Goal: Task Accomplishment & Management: Complete application form

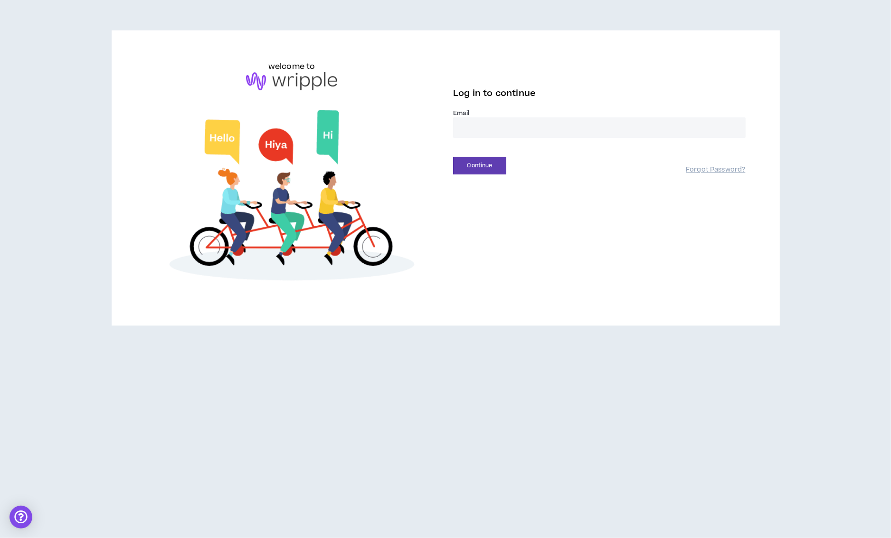
click at [512, 129] on input "email" at bounding box center [599, 127] width 293 height 20
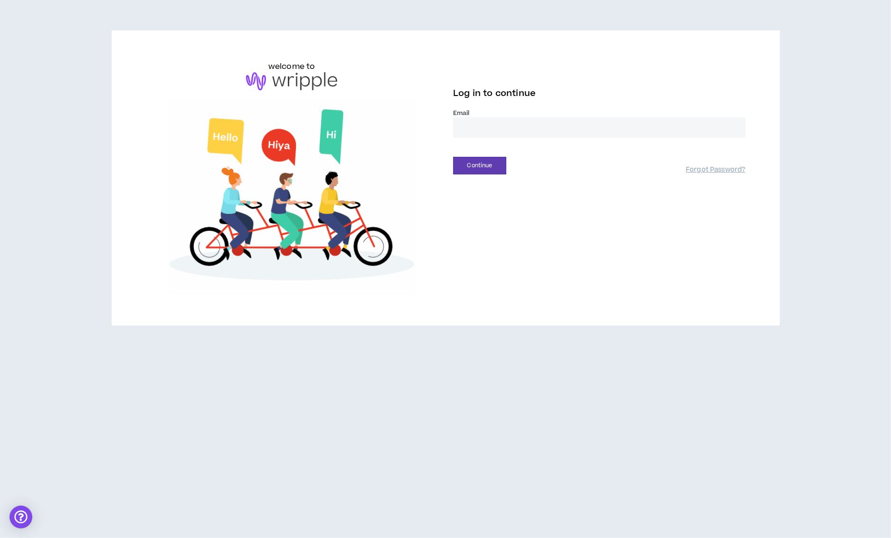
type input "**********"
click at [483, 161] on button "Continue" at bounding box center [479, 166] width 53 height 18
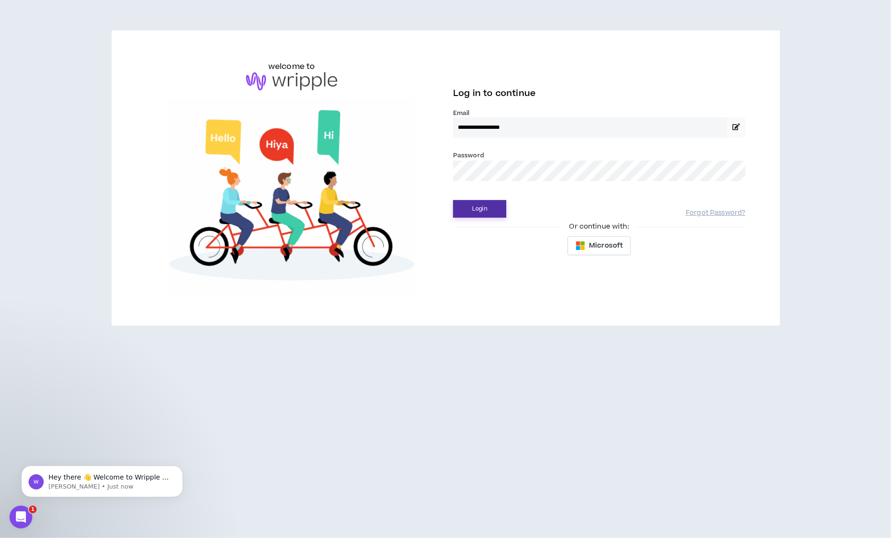
click at [482, 206] on button "Login" at bounding box center [479, 209] width 53 height 18
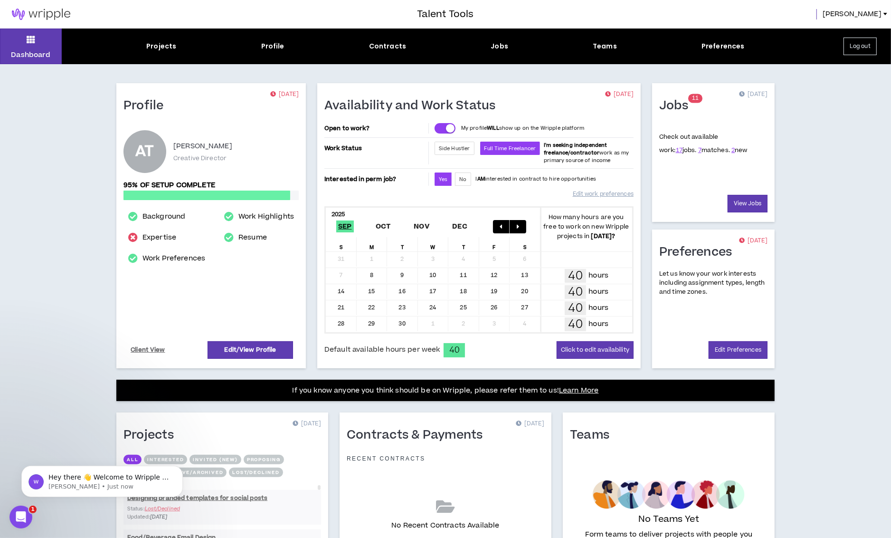
click at [691, 94] on sup "1 1" at bounding box center [695, 98] width 14 height 9
click at [682, 106] on h1 "Jobs" at bounding box center [677, 105] width 36 height 15
click at [746, 186] on div "Check out available work: 17 jobs. 7 matches. 2 new" at bounding box center [713, 159] width 108 height 72
click at [746, 192] on div "Check out available work: 17 jobs. 7 matches. 2 new" at bounding box center [713, 159] width 108 height 72
click at [742, 203] on link "View Jobs" at bounding box center [747, 204] width 40 height 18
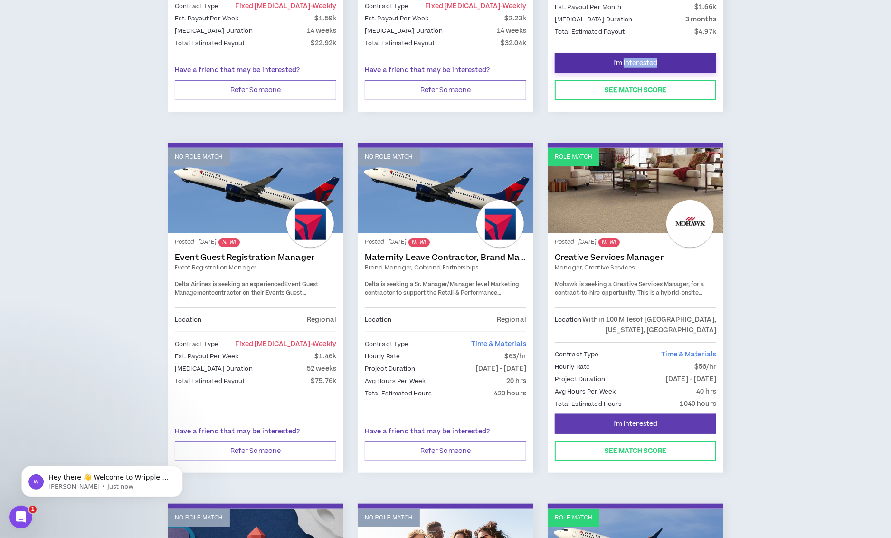
scroll to position [796, 0]
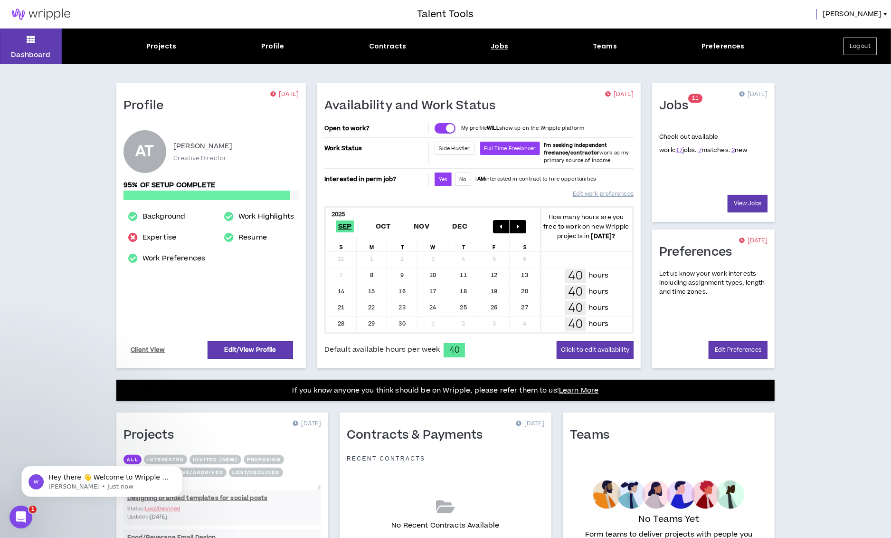
click at [500, 49] on div "Jobs" at bounding box center [500, 46] width 18 height 10
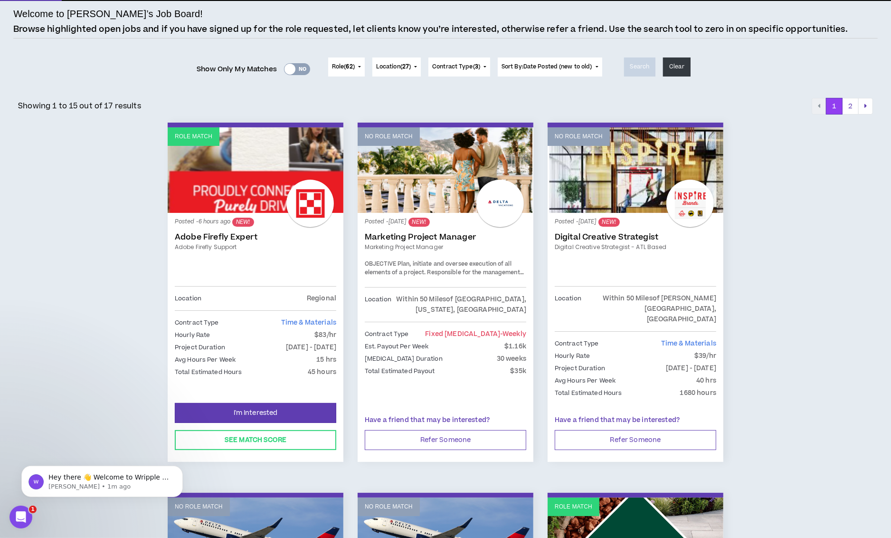
scroll to position [49, 0]
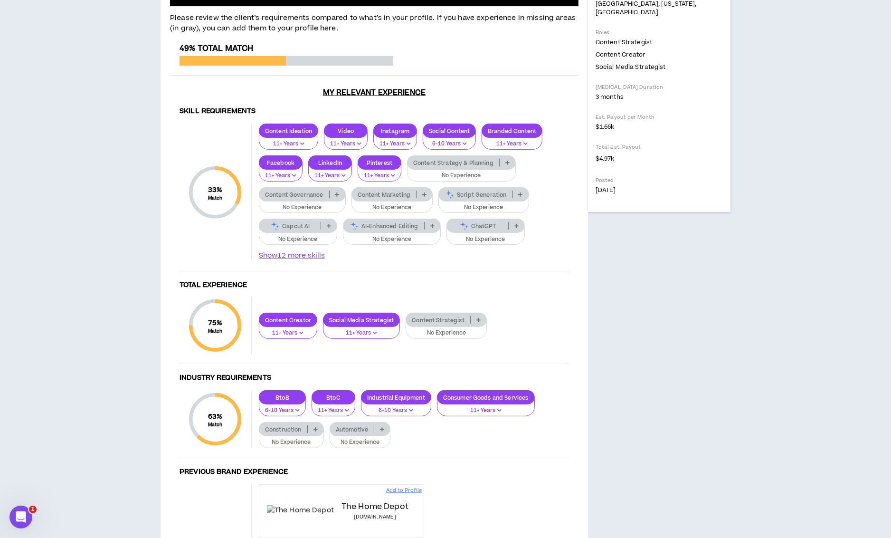
scroll to position [274, 0]
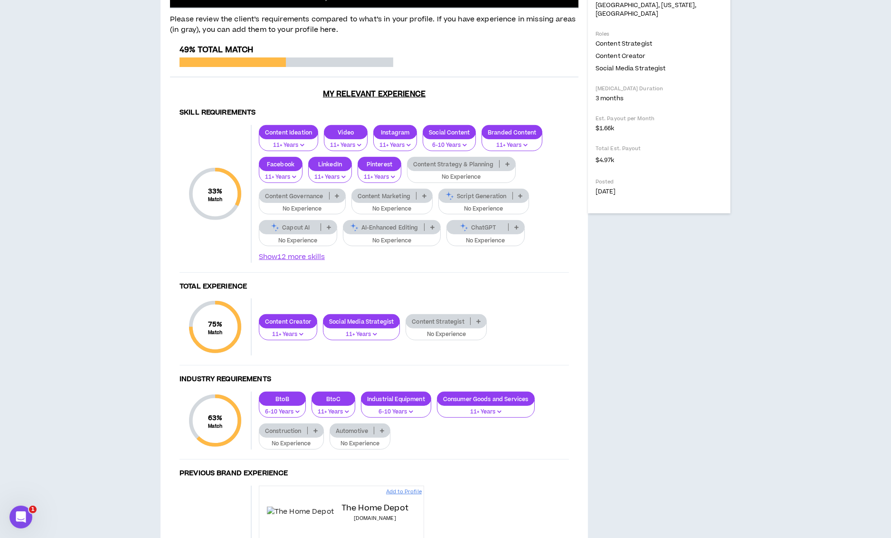
click at [492, 168] on p "Content Strategy & Planning" at bounding box center [453, 164] width 92 height 7
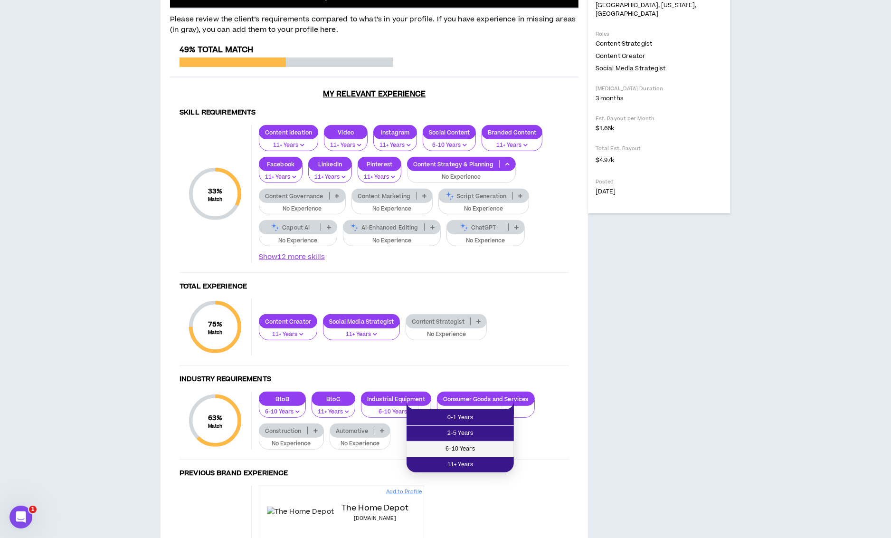
click at [474, 445] on span "6-10 Years" at bounding box center [460, 449] width 96 height 10
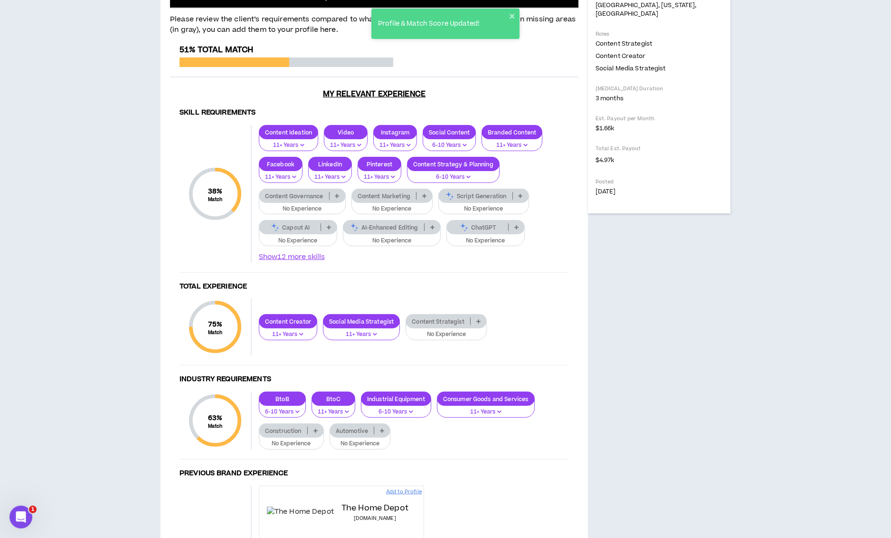
click at [497, 231] on p "ChatGPT" at bounding box center [477, 227] width 61 height 7
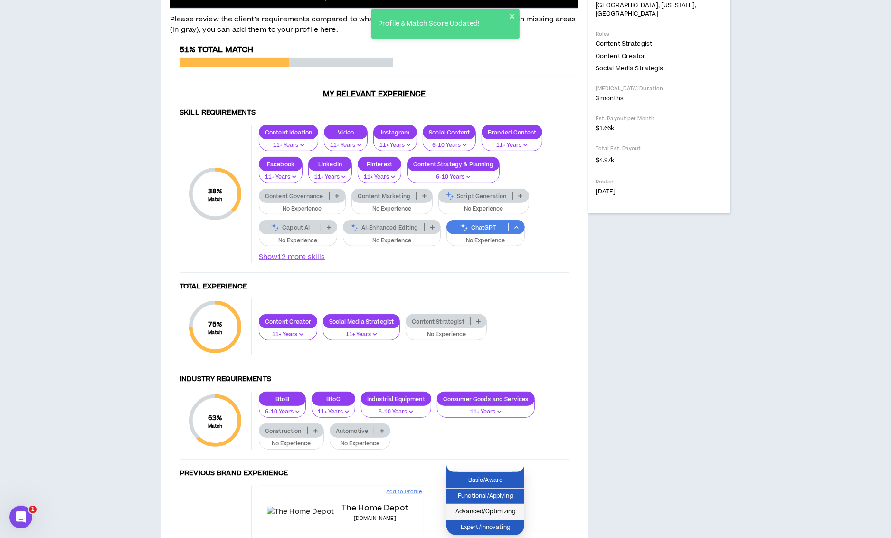
click at [500, 514] on span "Advanced/Optimizing" at bounding box center [485, 511] width 66 height 10
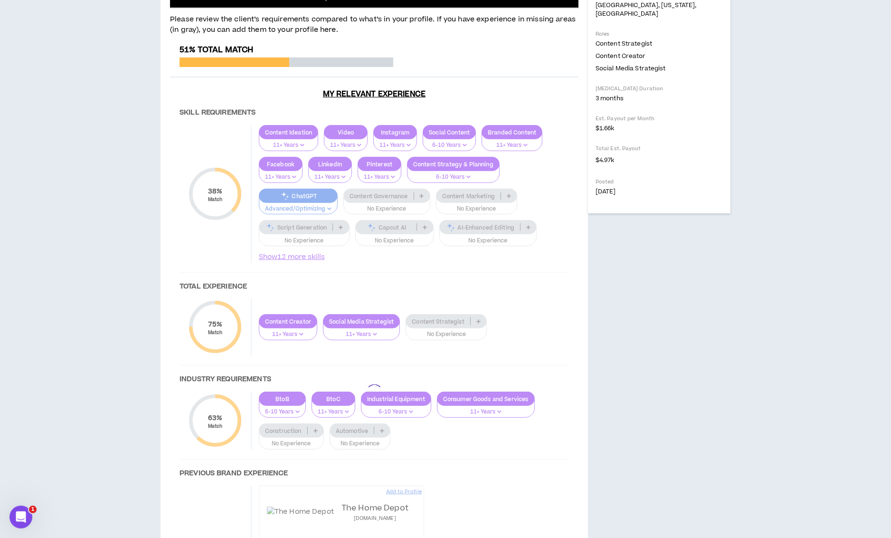
click at [418, 465] on div at bounding box center [374, 392] width 408 height 695
click at [428, 465] on div at bounding box center [374, 392] width 408 height 695
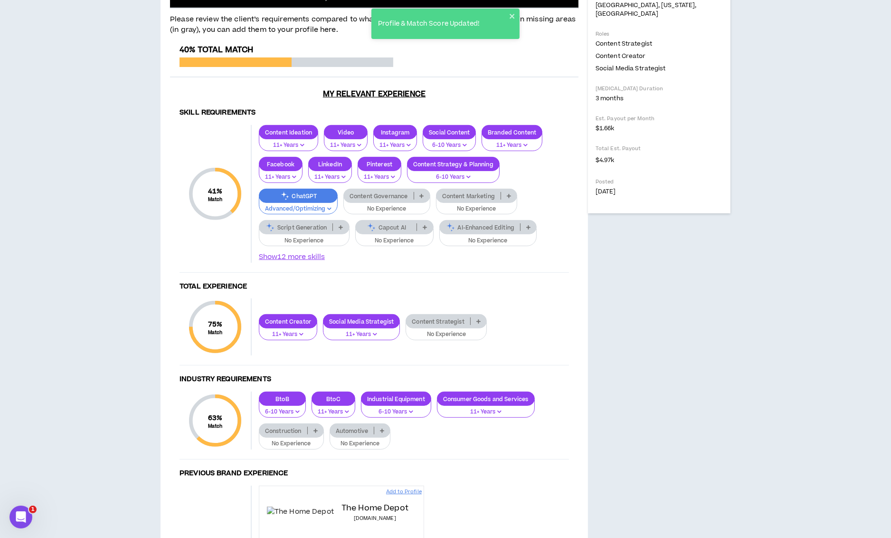
click at [422, 231] on p at bounding box center [425, 227] width 16 height 8
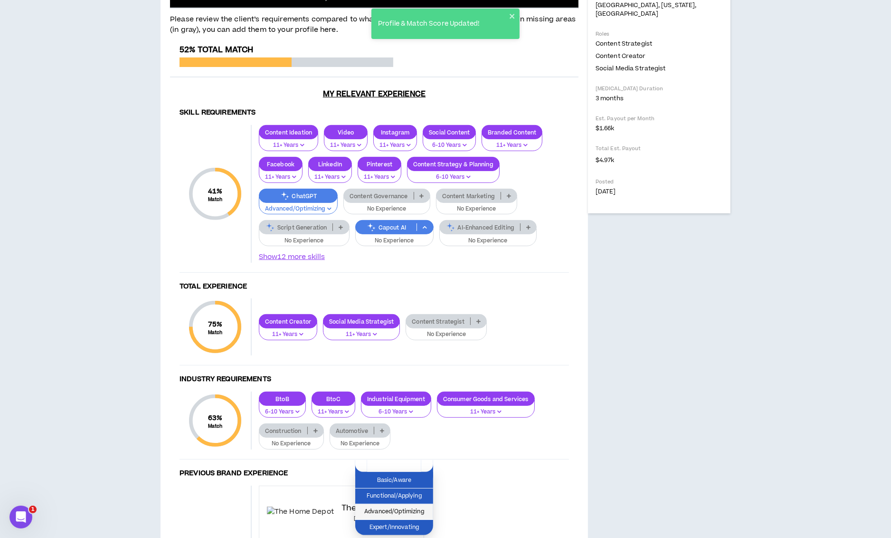
click at [405, 509] on span "Advanced/Optimizing" at bounding box center [394, 511] width 66 height 10
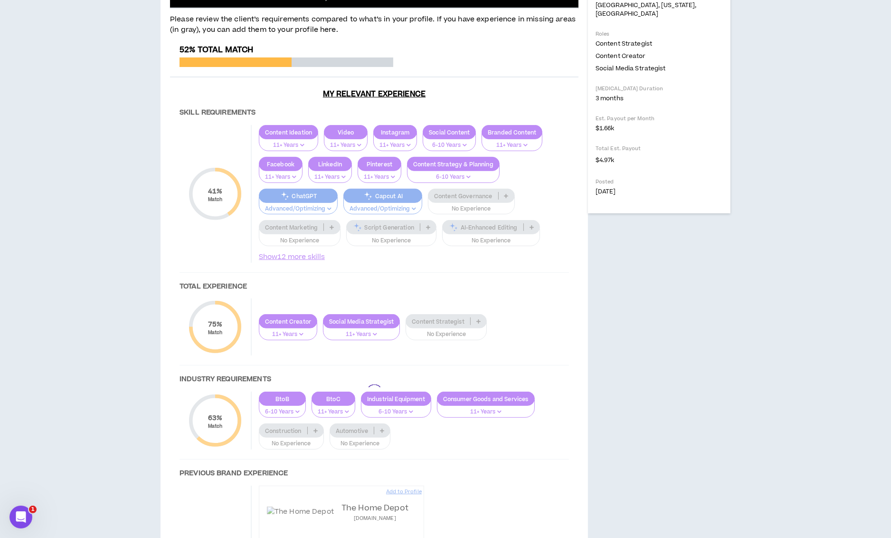
click at [493, 464] on div at bounding box center [374, 392] width 408 height 695
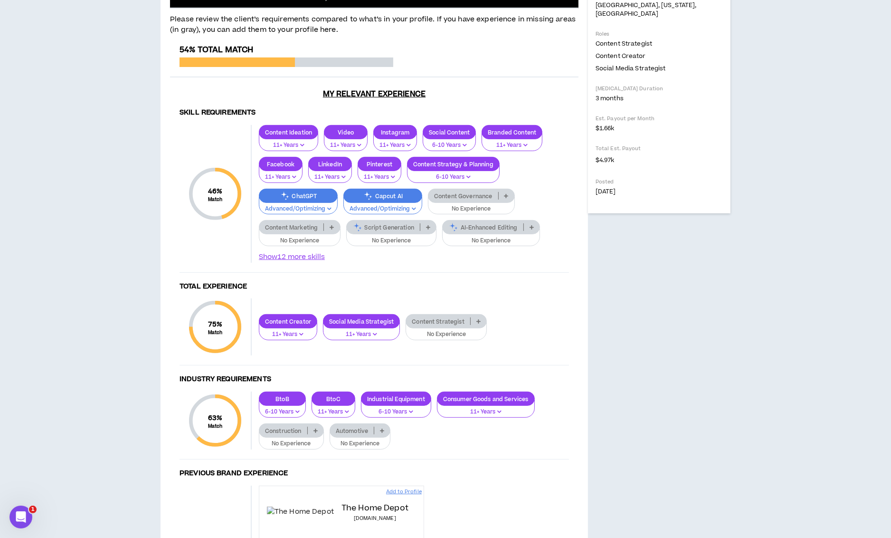
click at [472, 231] on p "AI-Enhanced Editing" at bounding box center [483, 227] width 81 height 7
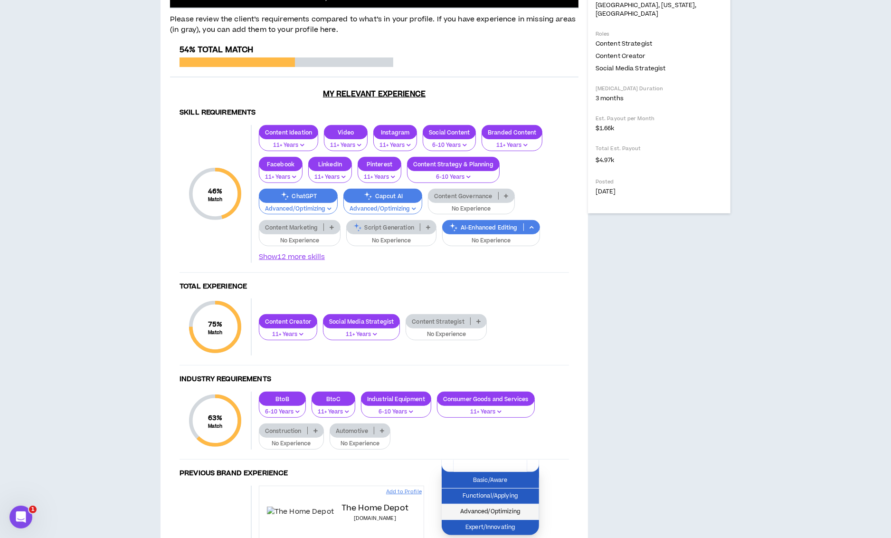
click at [485, 512] on span "Advanced/Optimizing" at bounding box center [490, 511] width 86 height 10
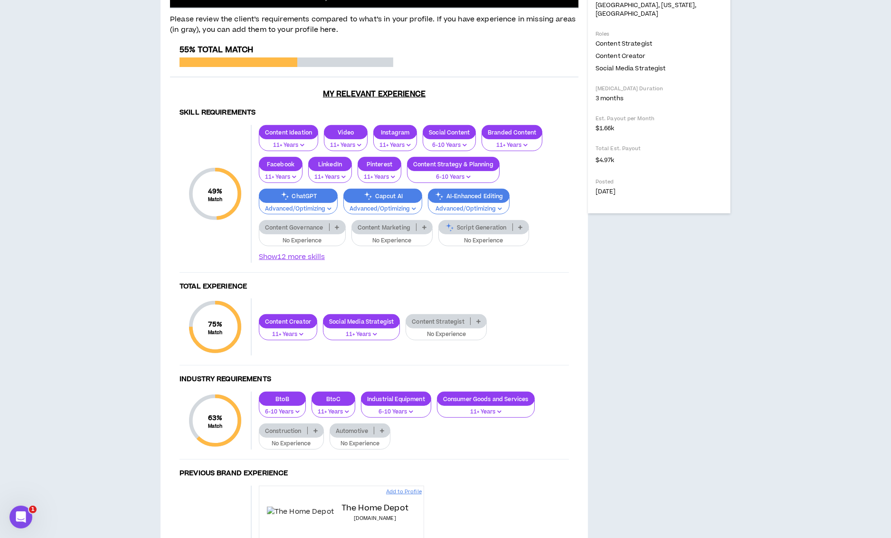
click at [338, 229] on icon at bounding box center [337, 227] width 4 height 5
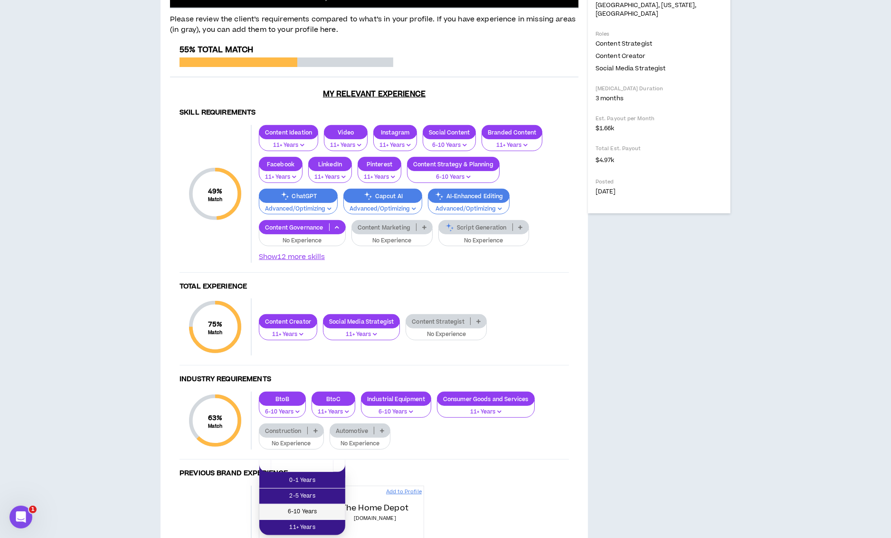
click at [319, 512] on span "6-10 Years" at bounding box center [302, 511] width 75 height 10
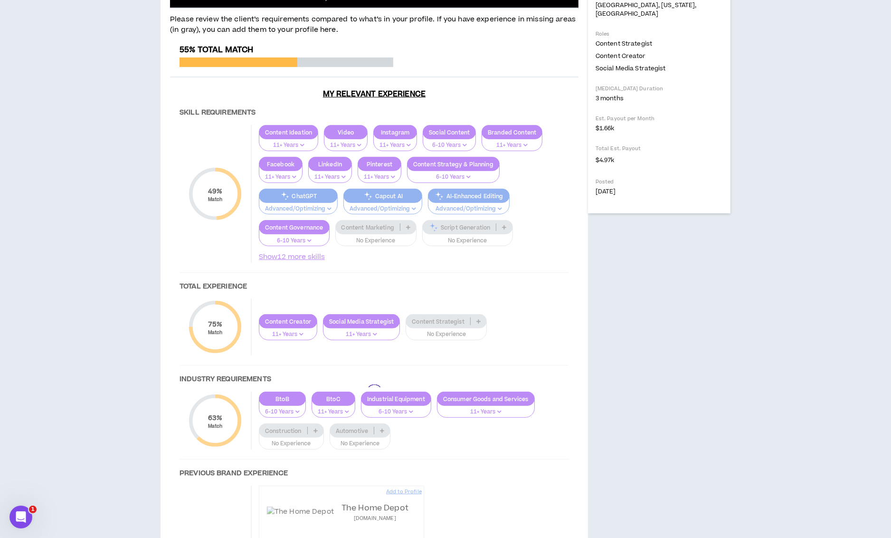
click at [407, 471] on div at bounding box center [374, 392] width 408 height 695
click at [406, 464] on div at bounding box center [374, 392] width 408 height 695
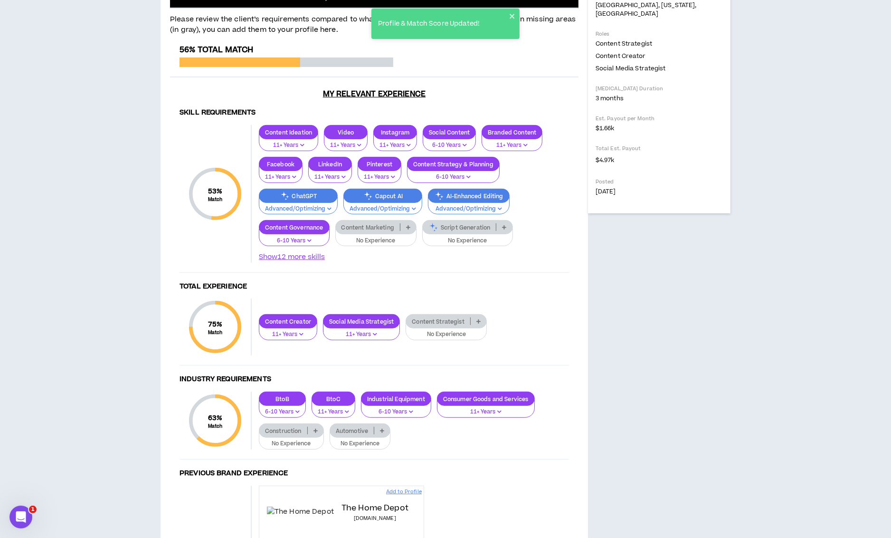
click at [406, 229] on icon at bounding box center [408, 227] width 4 height 5
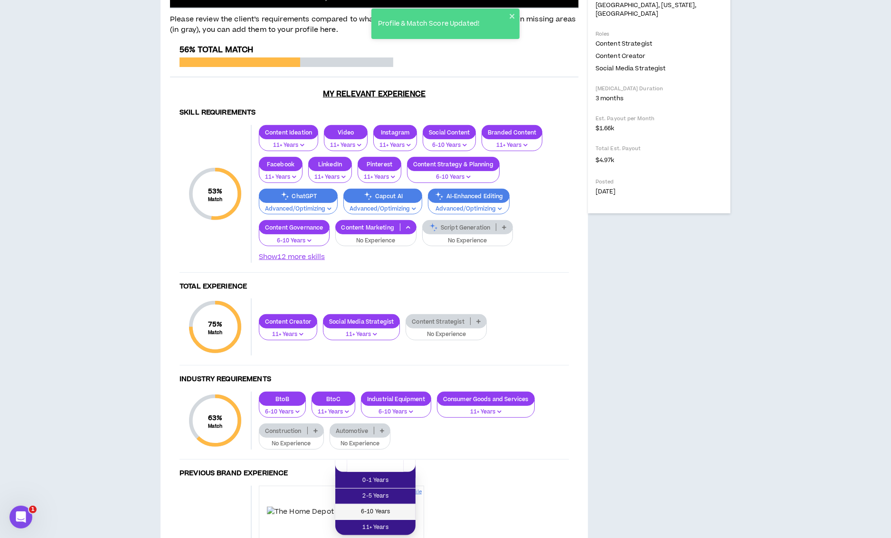
click at [396, 508] on span "6-10 Years" at bounding box center [375, 511] width 69 height 10
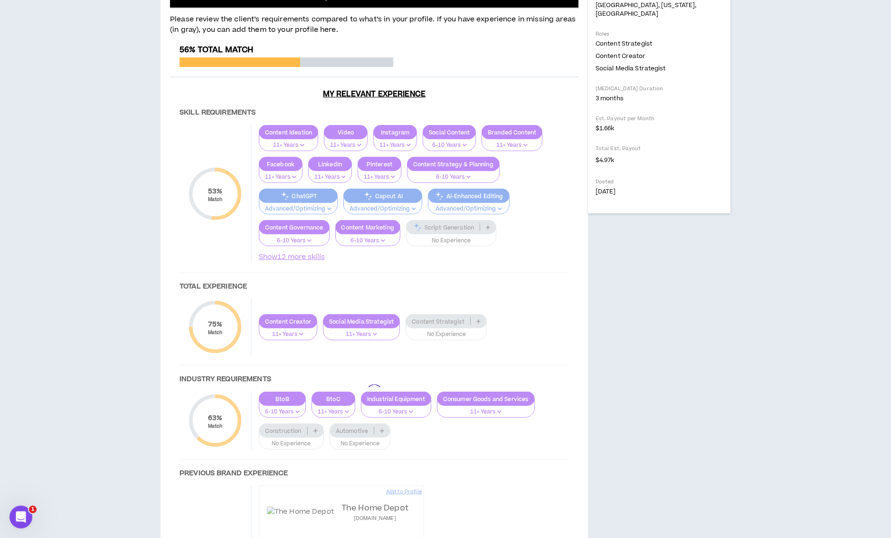
click at [469, 465] on div at bounding box center [374, 392] width 408 height 695
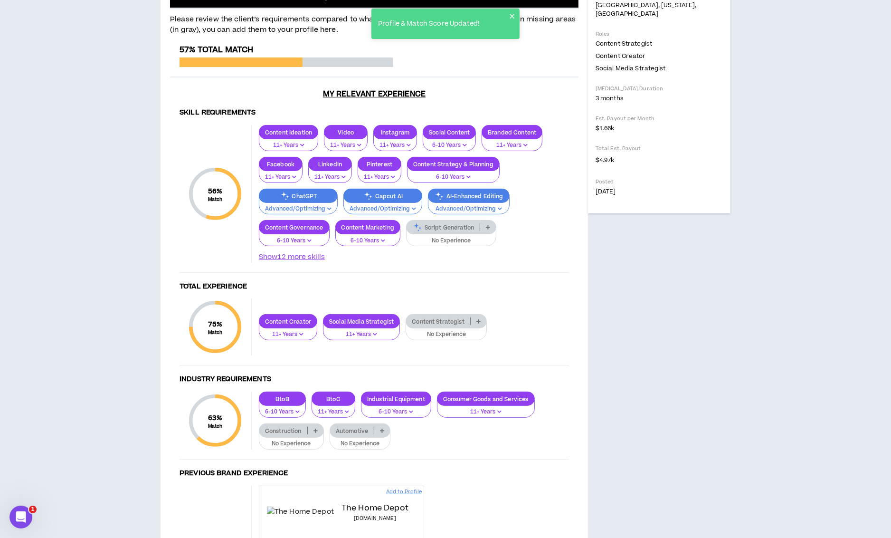
click at [469, 231] on p "Script Generation" at bounding box center [442, 227] width 73 height 7
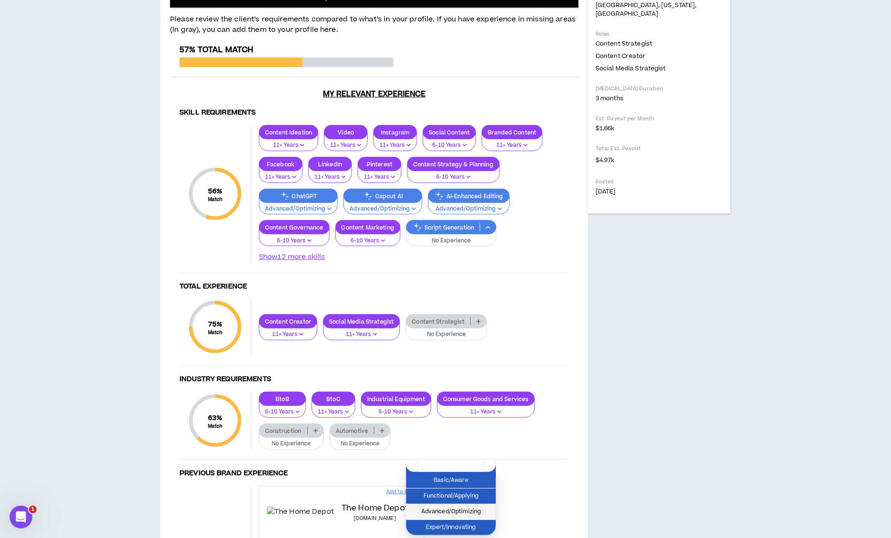
click at [461, 510] on span "Advanced/Optimizing" at bounding box center [451, 511] width 78 height 10
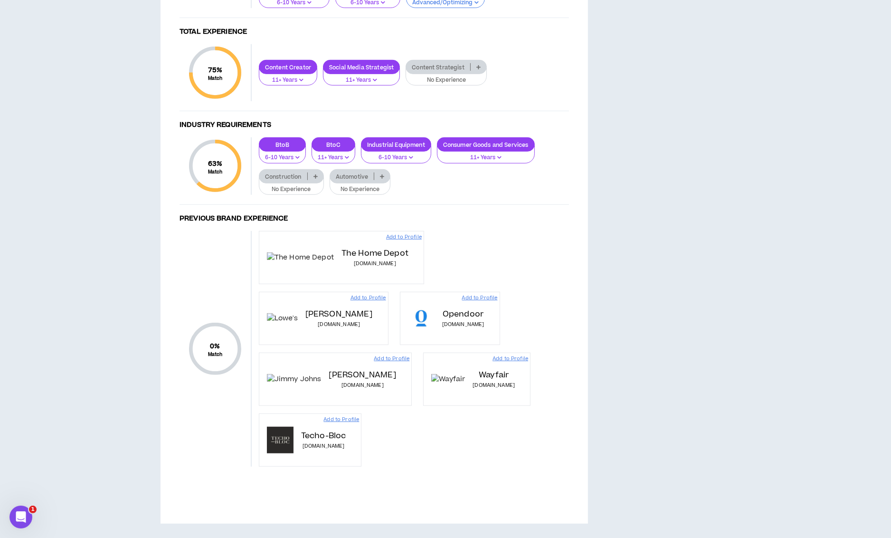
scroll to position [634, 0]
click at [356, 180] on p "Automotive" at bounding box center [352, 176] width 44 height 7
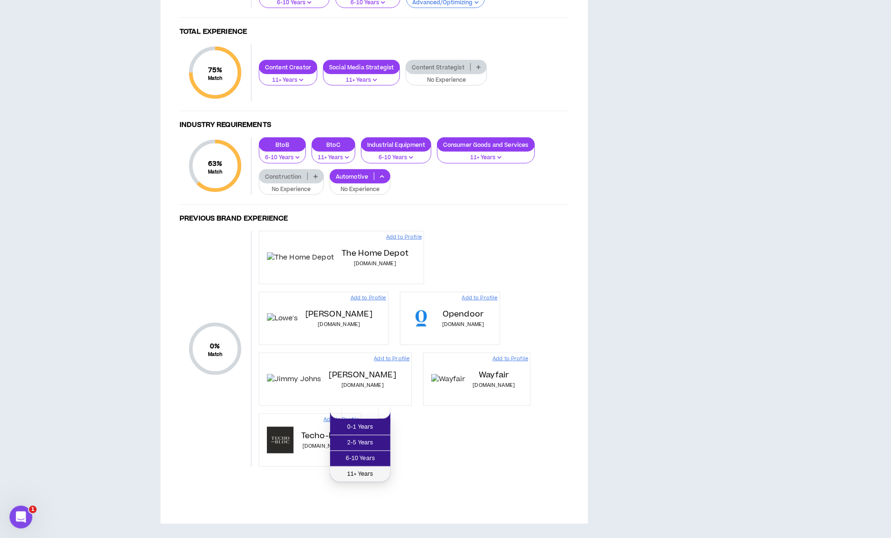
click at [364, 469] on span "11+ Years" at bounding box center [360, 474] width 49 height 10
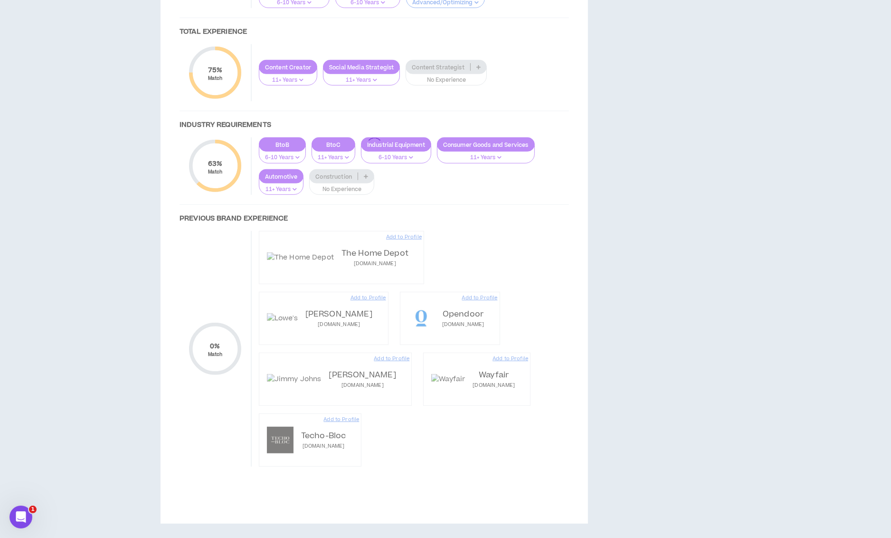
click at [341, 293] on div at bounding box center [374, 146] width 408 height 678
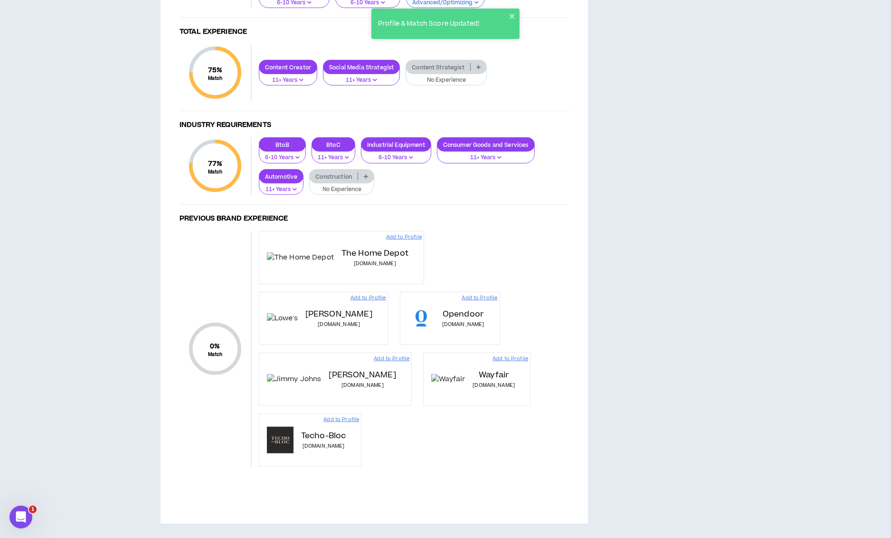
click at [386, 241] on p "Add to Profile" at bounding box center [404, 237] width 36 height 8
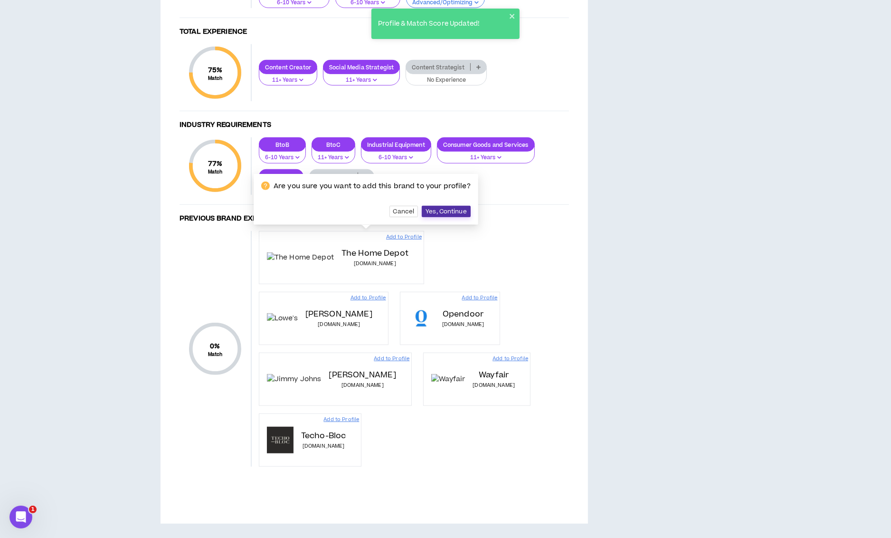
click at [436, 215] on span "Yes, Continue" at bounding box center [445, 212] width 41 height 8
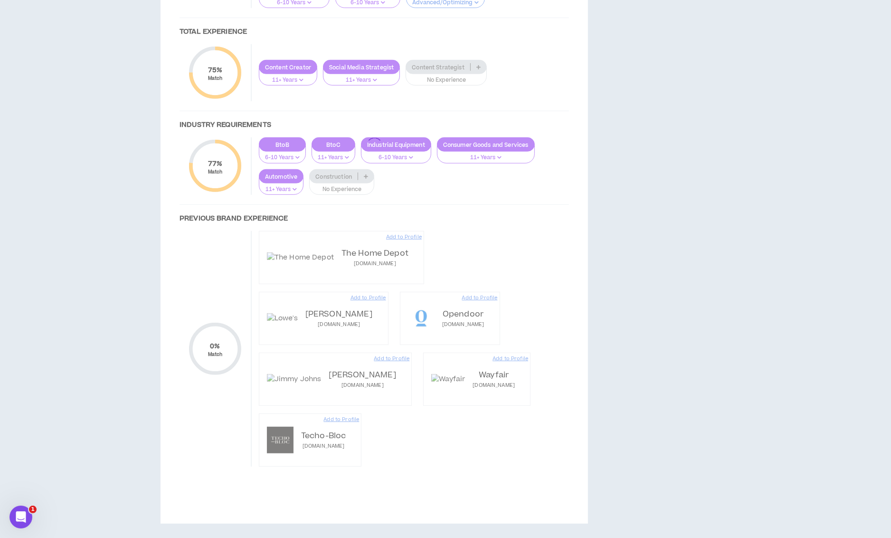
click at [365, 290] on div at bounding box center [374, 146] width 408 height 678
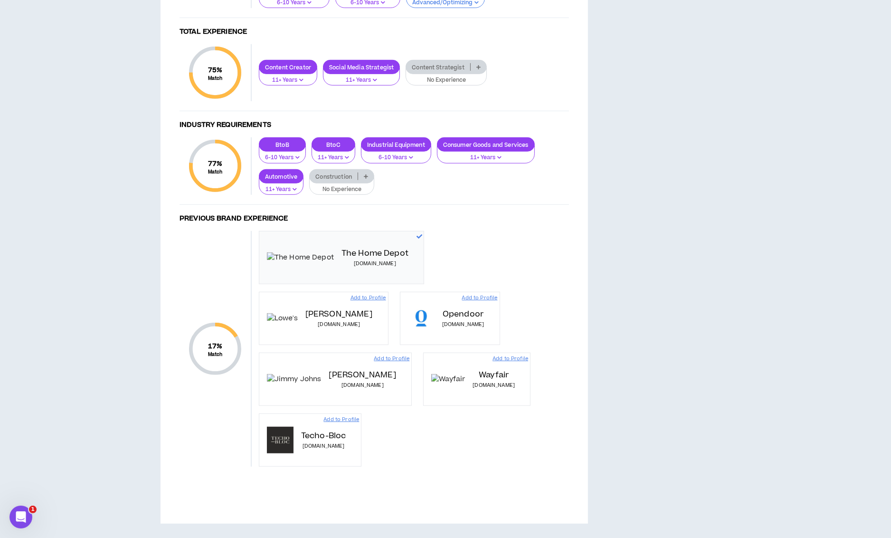
click at [365, 179] on icon at bounding box center [366, 176] width 4 height 5
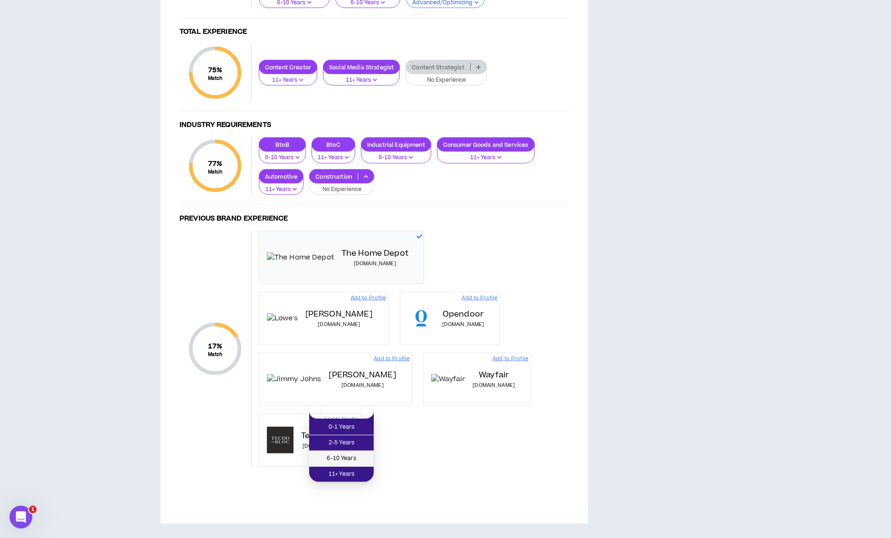
click at [357, 453] on span "6-10 Years" at bounding box center [341, 458] width 53 height 10
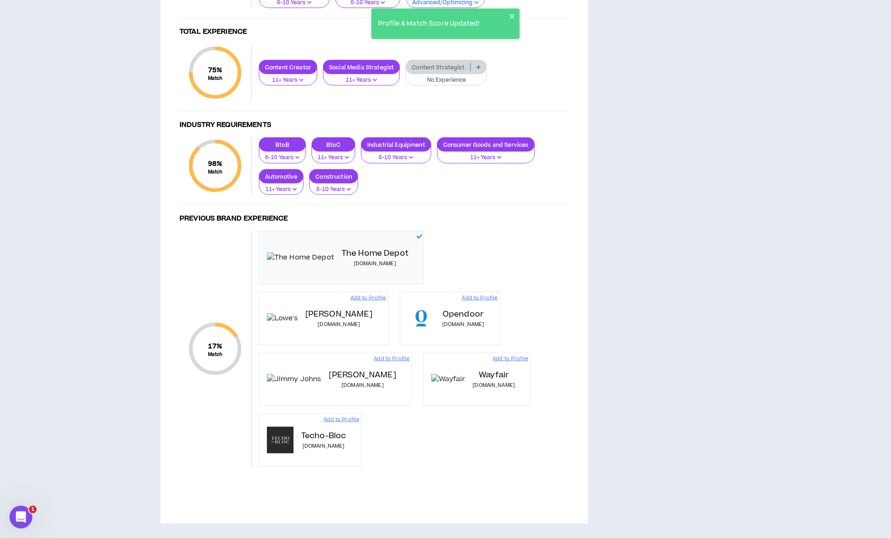
scroll to position [686, 0]
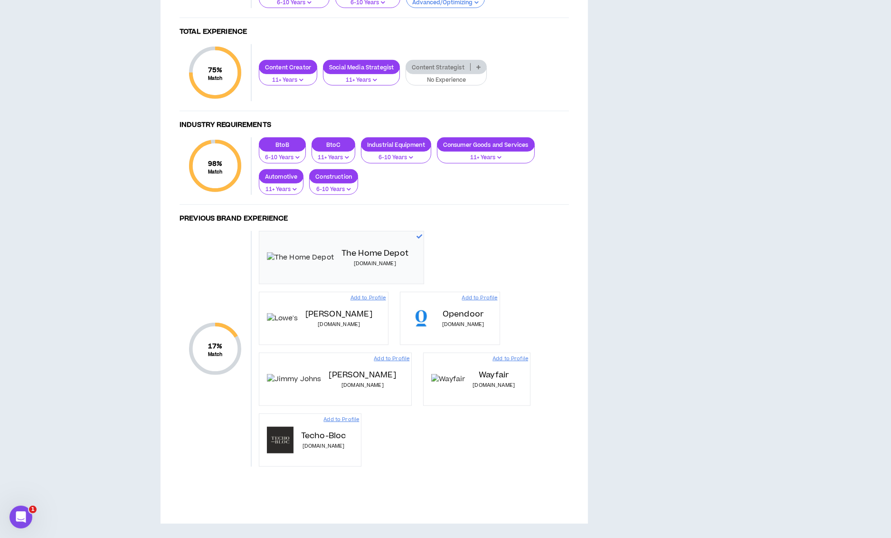
click at [386, 299] on p "Add to Profile" at bounding box center [368, 298] width 36 height 8
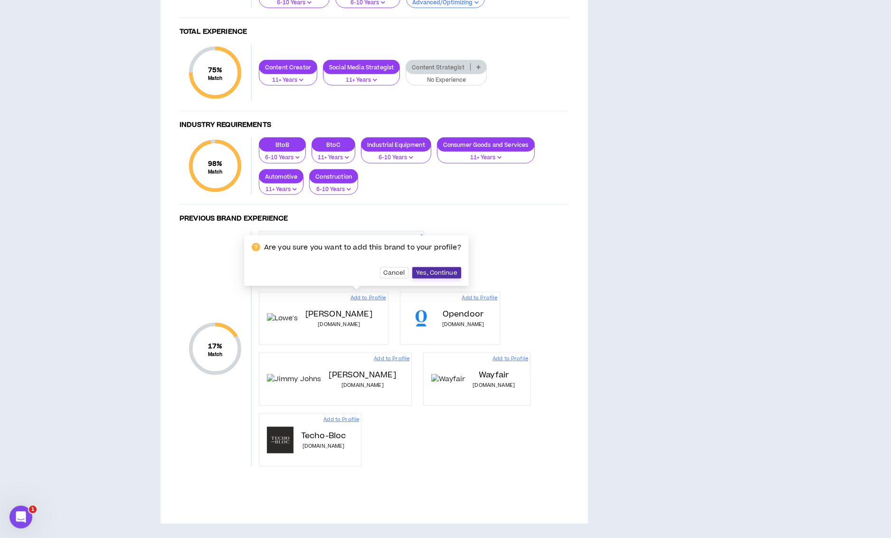
click at [461, 267] on button "Yes, Continue" at bounding box center [436, 272] width 49 height 11
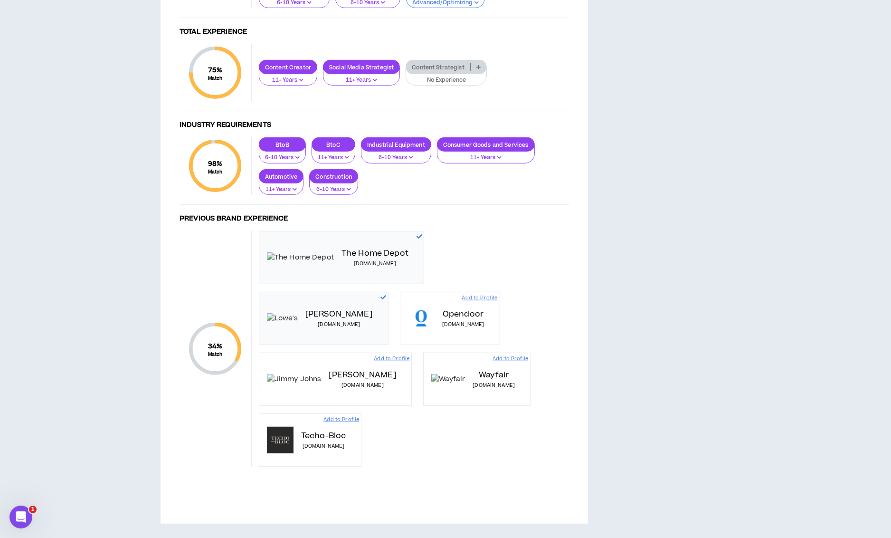
scroll to position [592, 0]
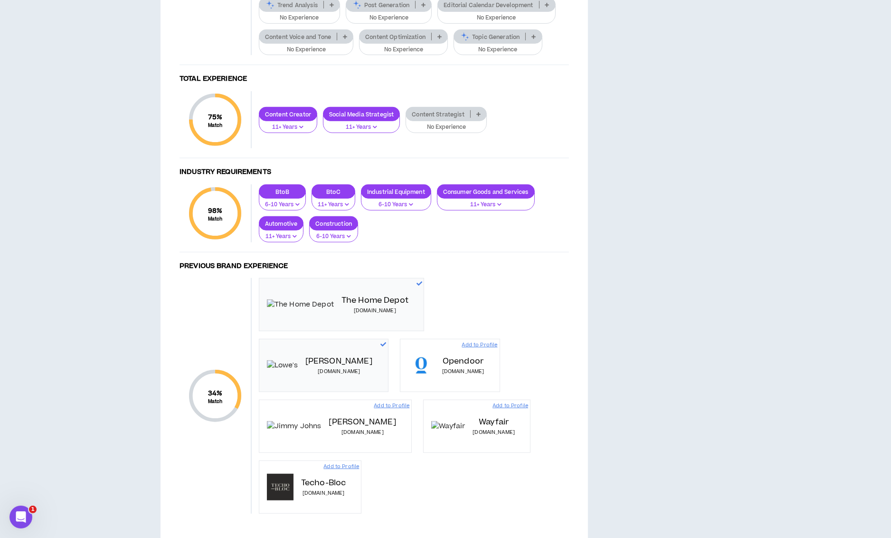
click at [436, 40] on p at bounding box center [440, 37] width 16 height 8
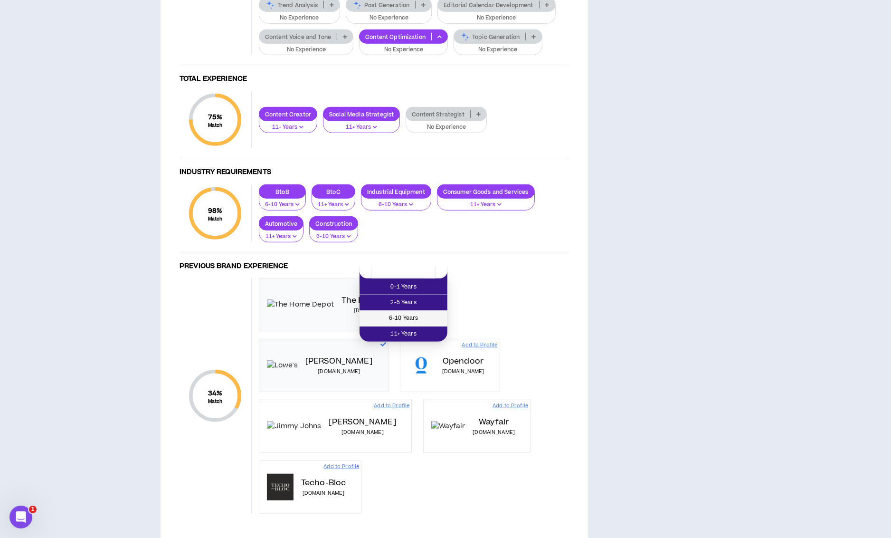
click at [418, 321] on span "6-10 Years" at bounding box center [403, 318] width 76 height 10
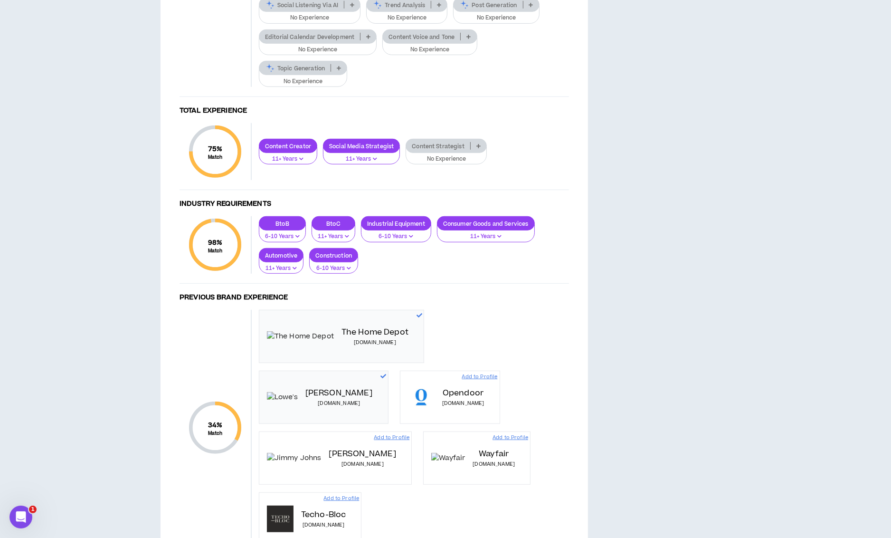
click at [520, 9] on p "Post Generation" at bounding box center [487, 4] width 69 height 7
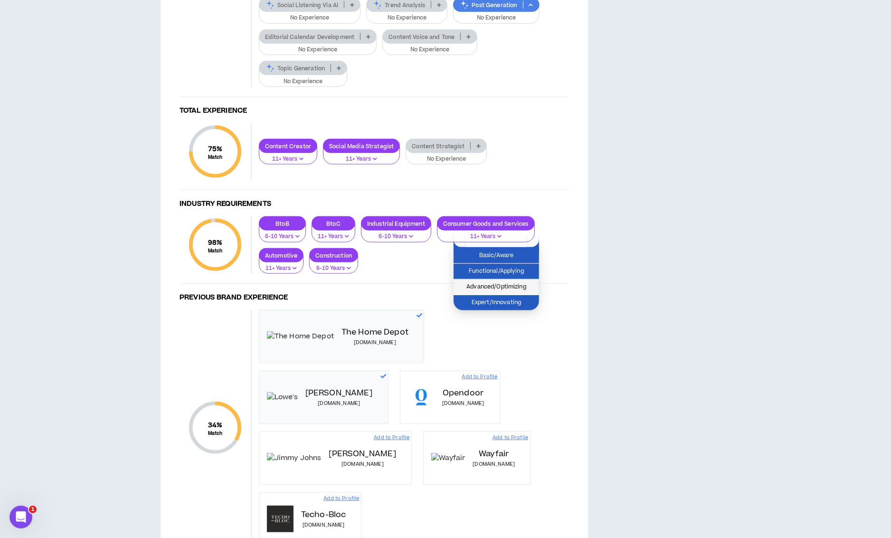
click at [511, 283] on span "Advanced/Optimizing" at bounding box center [496, 287] width 74 height 10
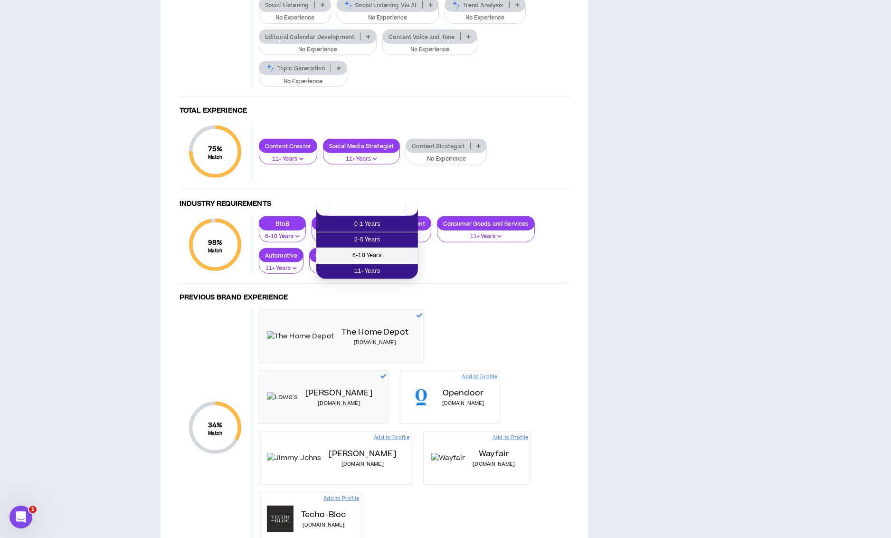
click at [384, 252] on span "6-10 Years" at bounding box center [367, 255] width 90 height 10
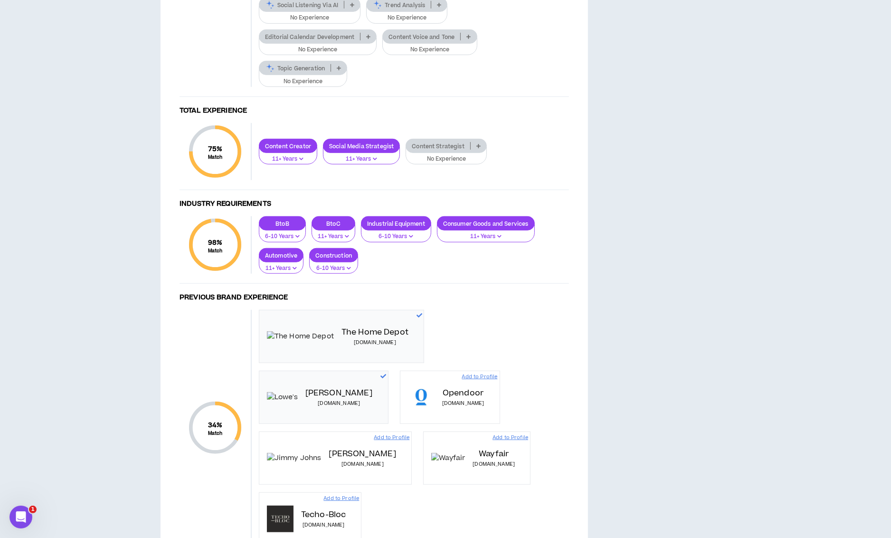
click at [455, 255] on span "6-10 Years" at bounding box center [445, 255] width 61 height 10
click at [500, 255] on span "6-10 Years" at bounding box center [507, 255] width 60 height 10
click at [465, 40] on p at bounding box center [469, 37] width 16 height 8
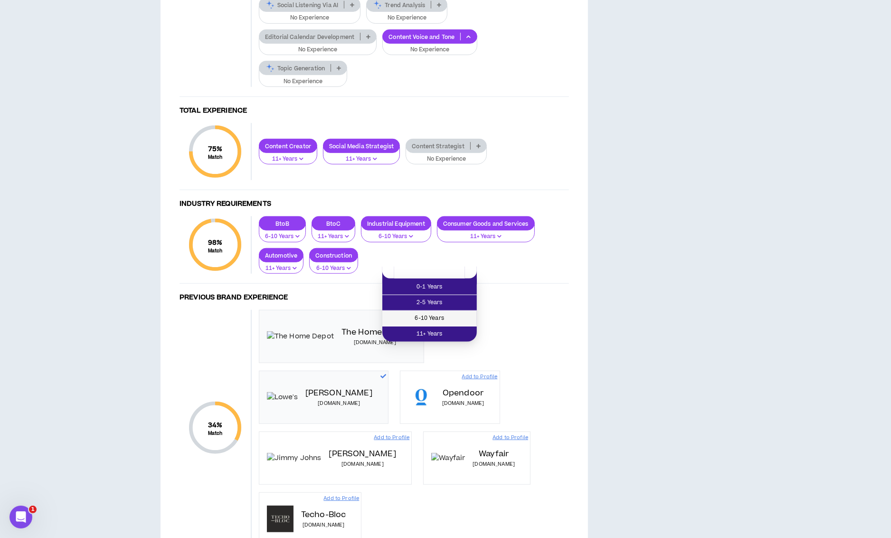
click at [455, 319] on span "6-10 Years" at bounding box center [429, 318] width 83 height 10
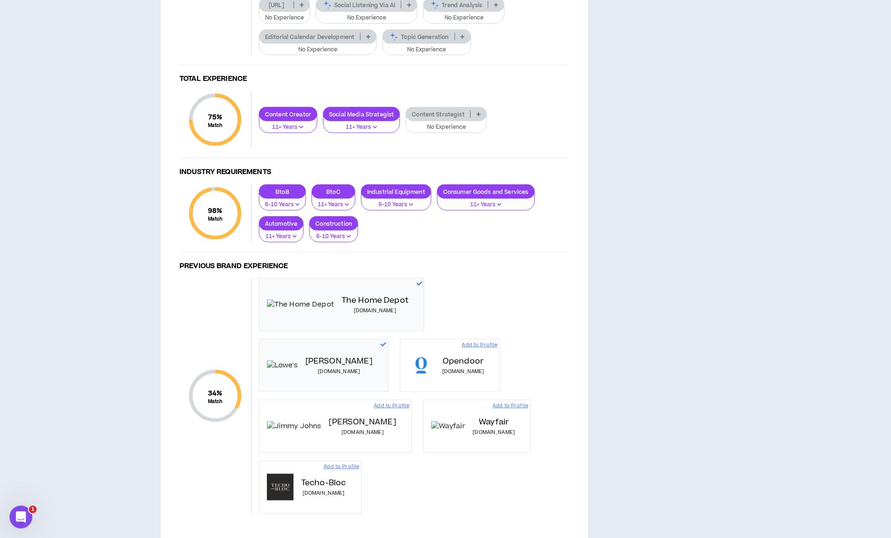
click at [446, 40] on p "Topic Generation" at bounding box center [418, 36] width 71 height 7
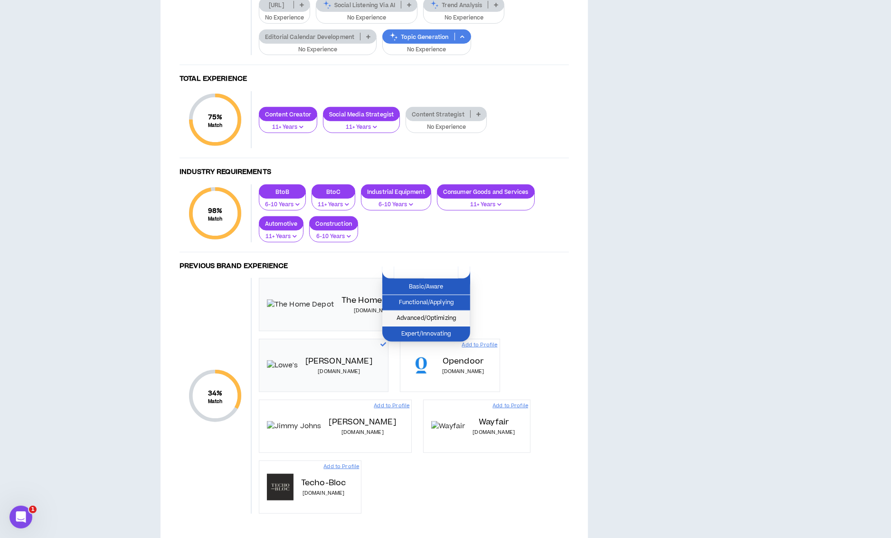
click at [441, 315] on span "Advanced/Optimizing" at bounding box center [426, 318] width 76 height 10
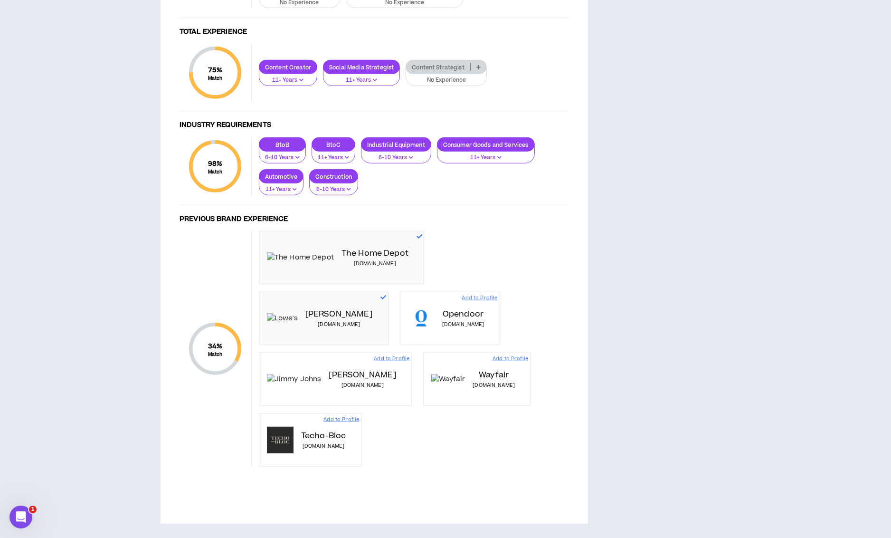
scroll to position [660, 0]
click at [480, 71] on p at bounding box center [479, 67] width 16 height 8
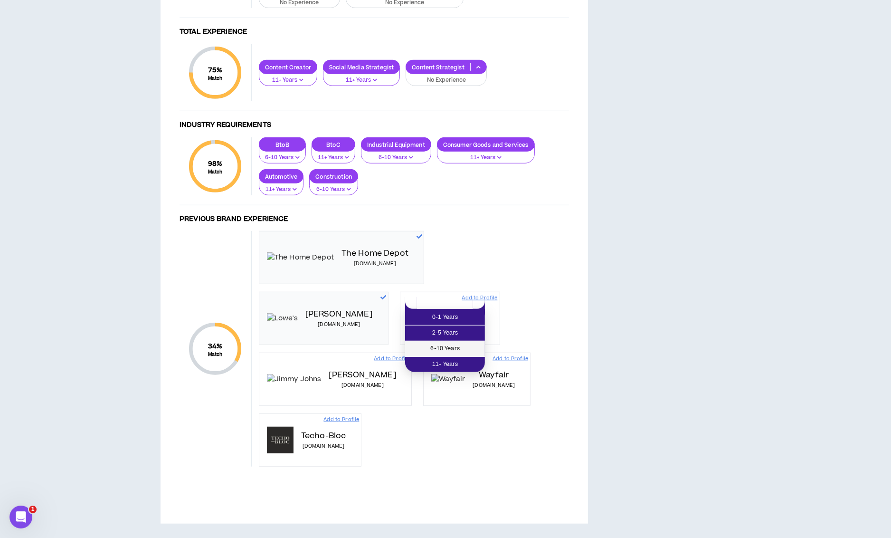
click at [458, 343] on span "6-10 Years" at bounding box center [445, 348] width 68 height 10
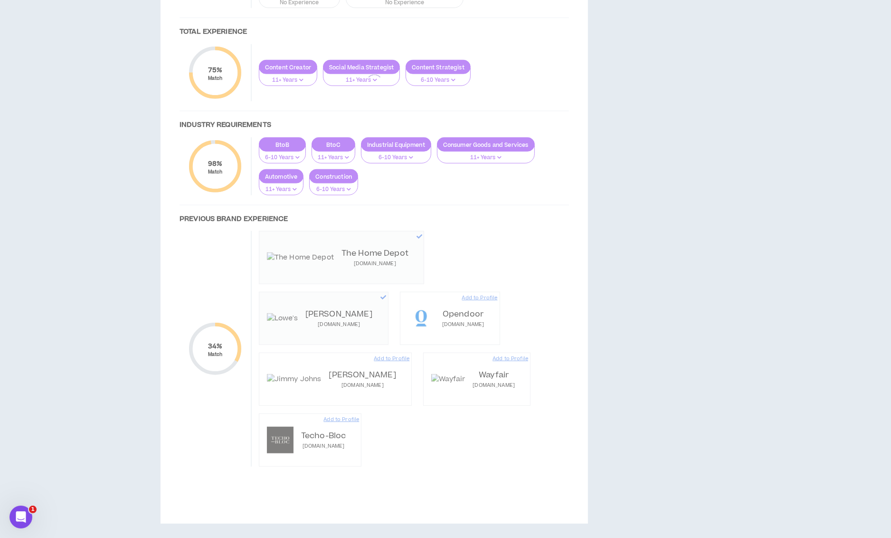
scroll to position [809, 0]
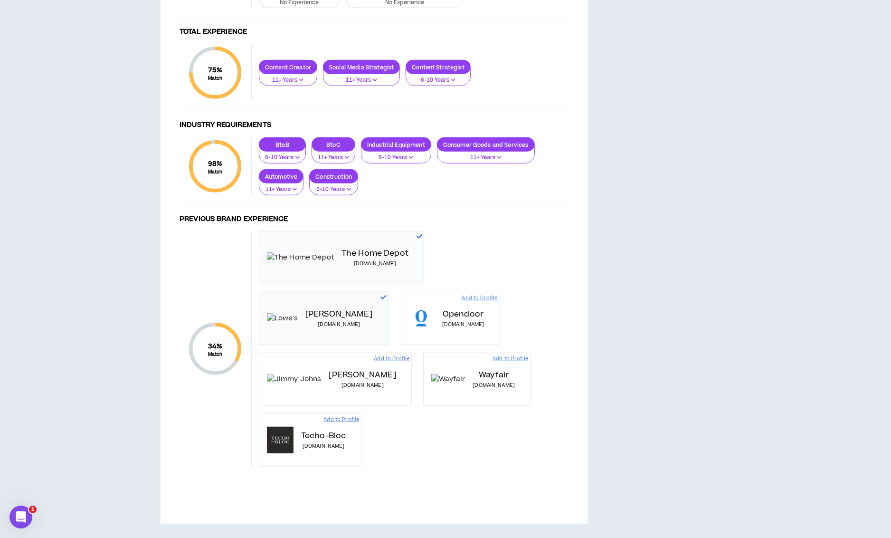
click at [492, 362] on p "Add to Profile" at bounding box center [510, 359] width 36 height 8
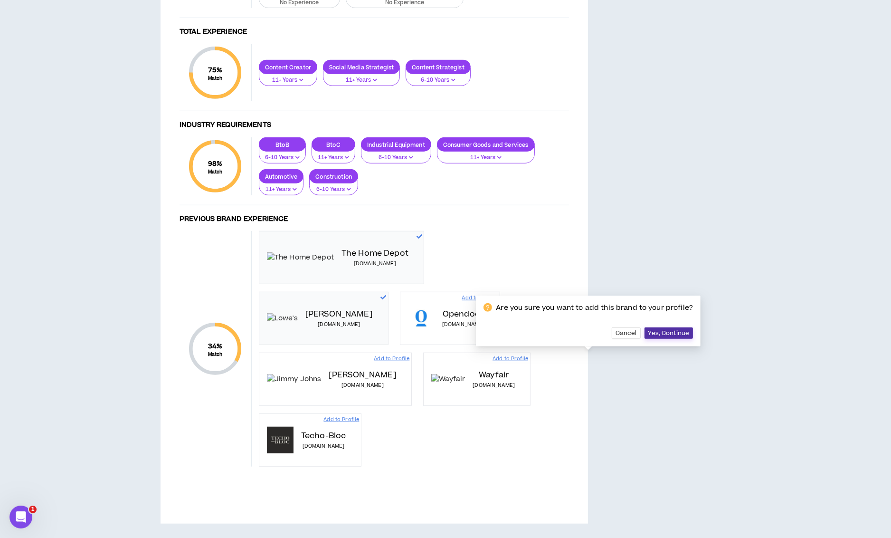
click at [648, 337] on span "Yes, Continue" at bounding box center [668, 333] width 41 height 8
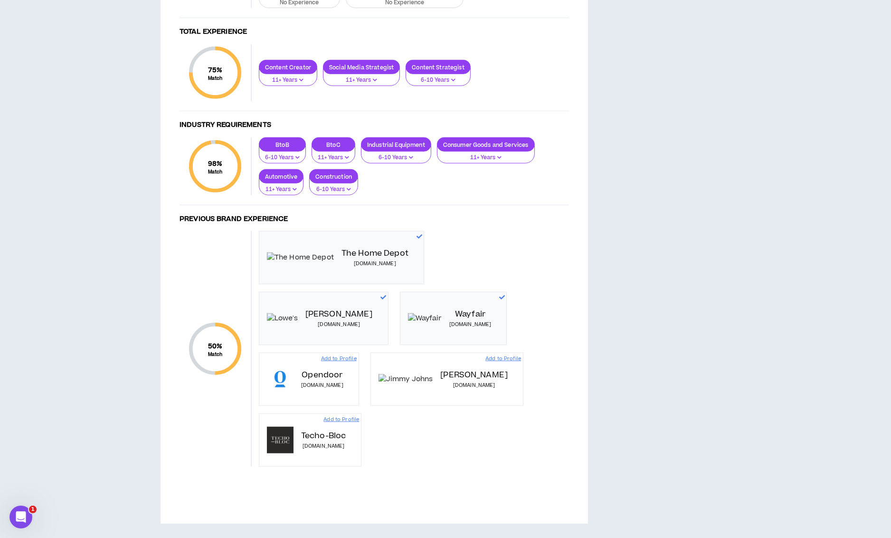
scroll to position [667, 0]
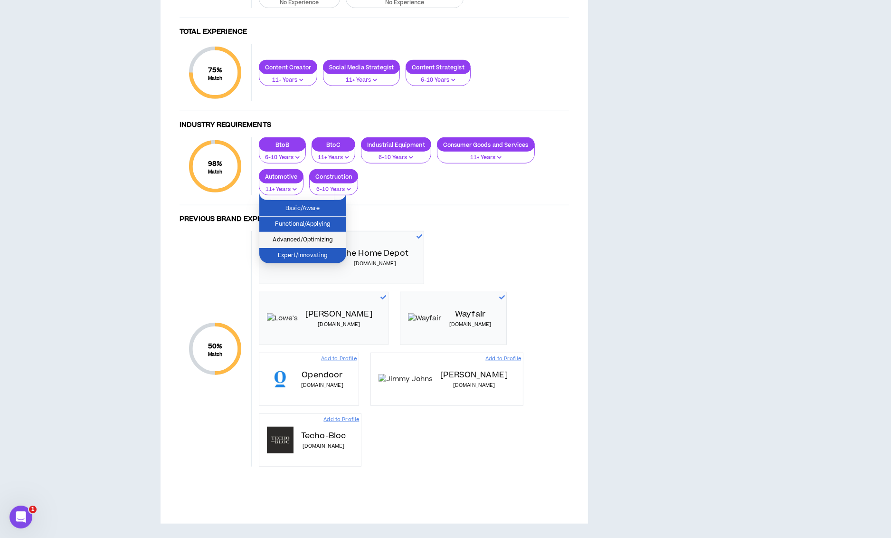
click at [327, 235] on span "Advanced/Optimizing" at bounding box center [303, 240] width 76 height 10
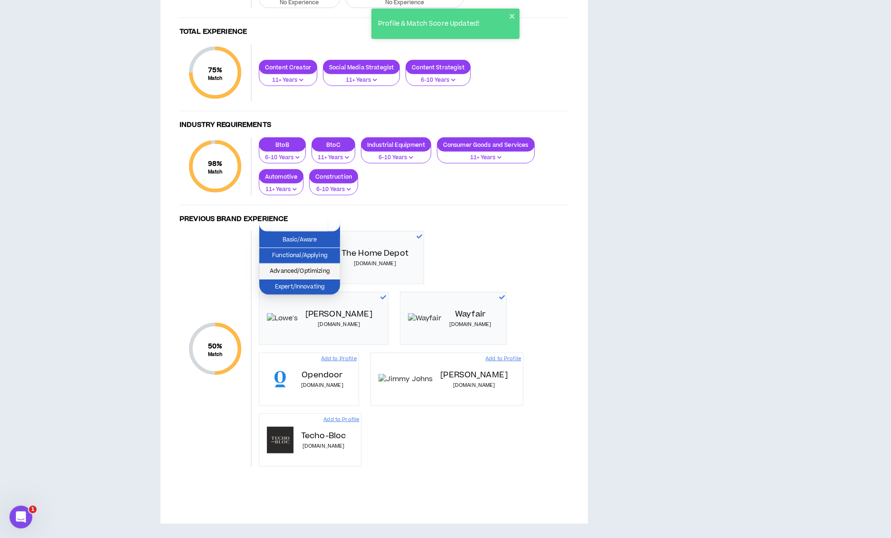
click at [314, 266] on span "Advanced/Optimizing" at bounding box center [299, 271] width 69 height 10
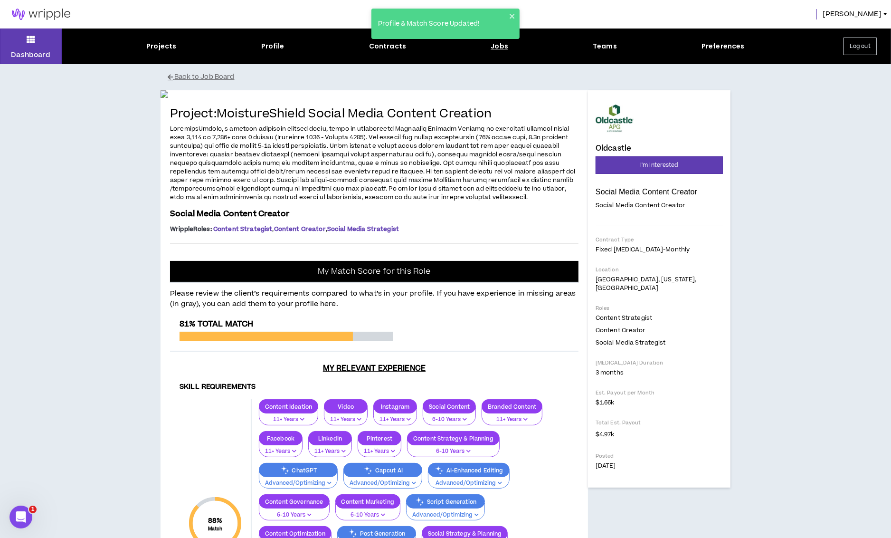
scroll to position [0, 0]
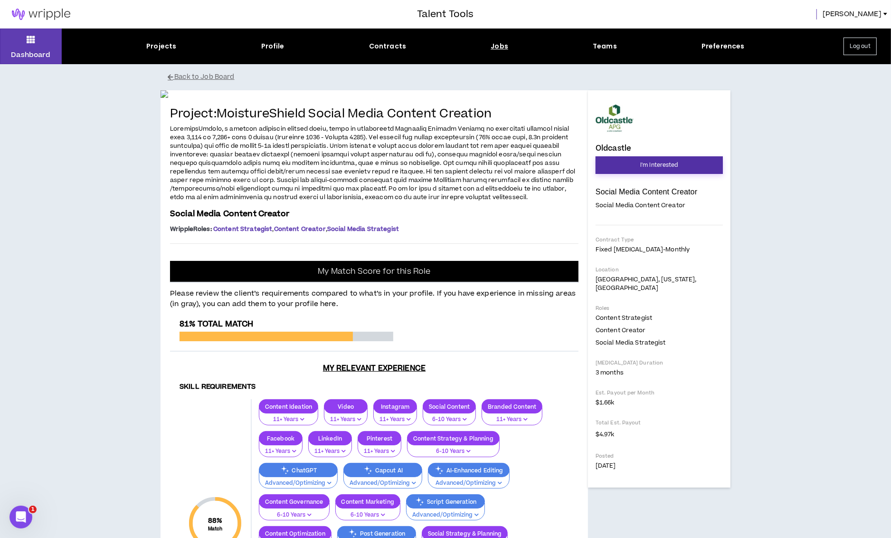
click at [642, 159] on button "I'm Interested" at bounding box center [658, 165] width 127 height 18
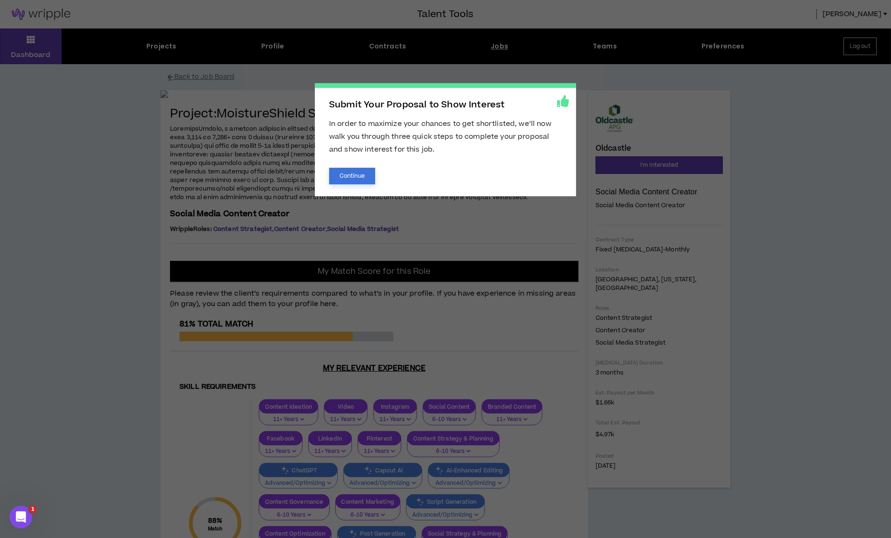
click at [344, 180] on button "Continue" at bounding box center [352, 176] width 46 height 17
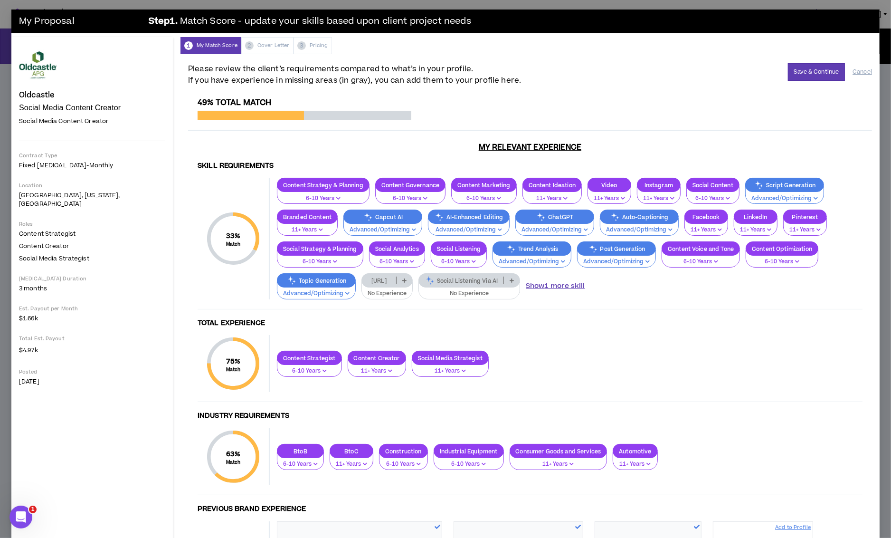
click at [526, 283] on button "Show 1 more skill" at bounding box center [555, 286] width 59 height 10
click at [526, 277] on p "Editorial Calendar Development" at bounding box center [576, 280] width 101 height 7
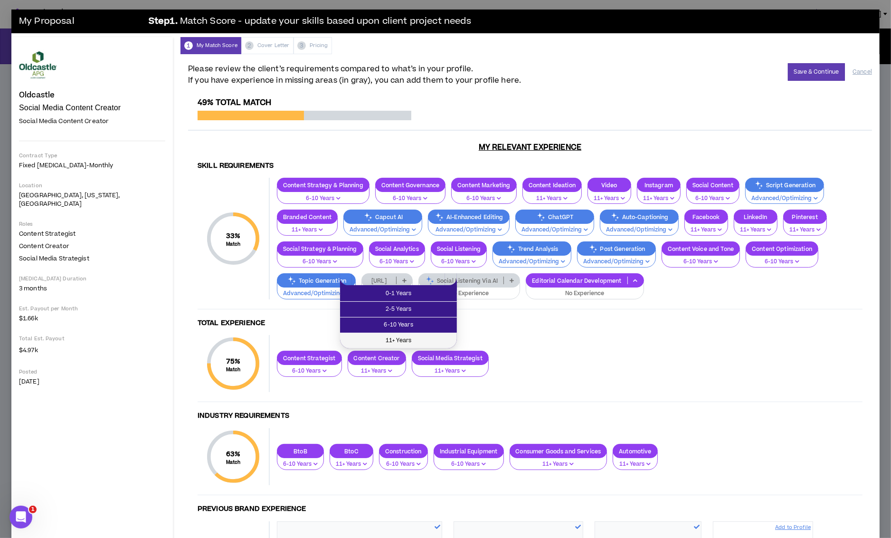
click at [409, 336] on span "11+ Years" at bounding box center [398, 340] width 105 height 10
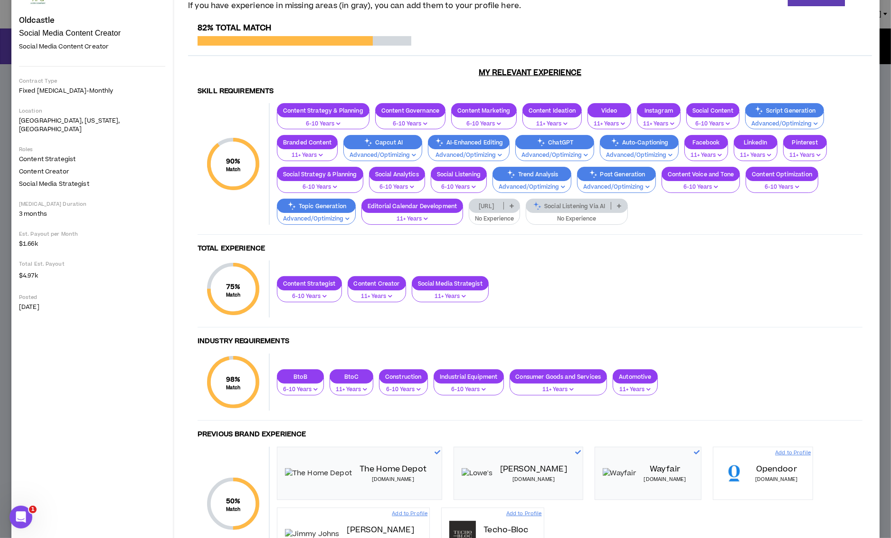
scroll to position [71, 0]
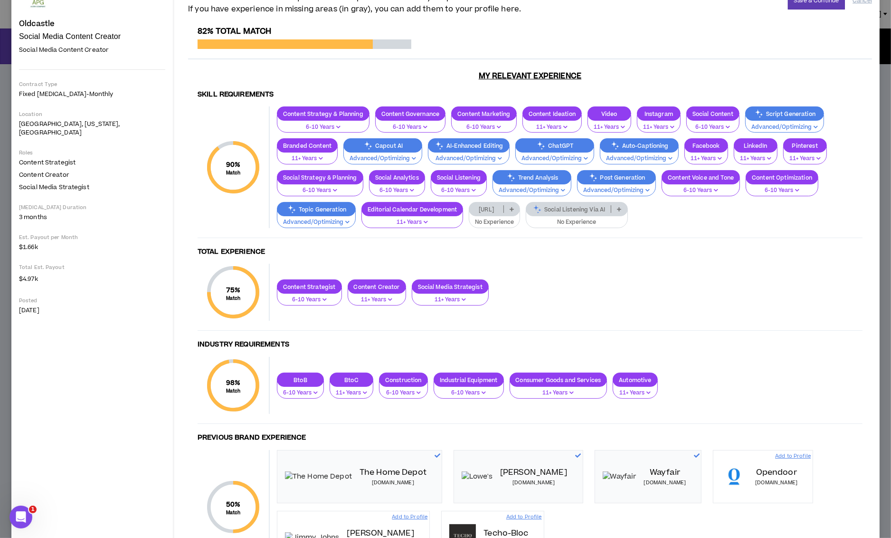
click at [611, 208] on p at bounding box center [619, 209] width 16 height 8
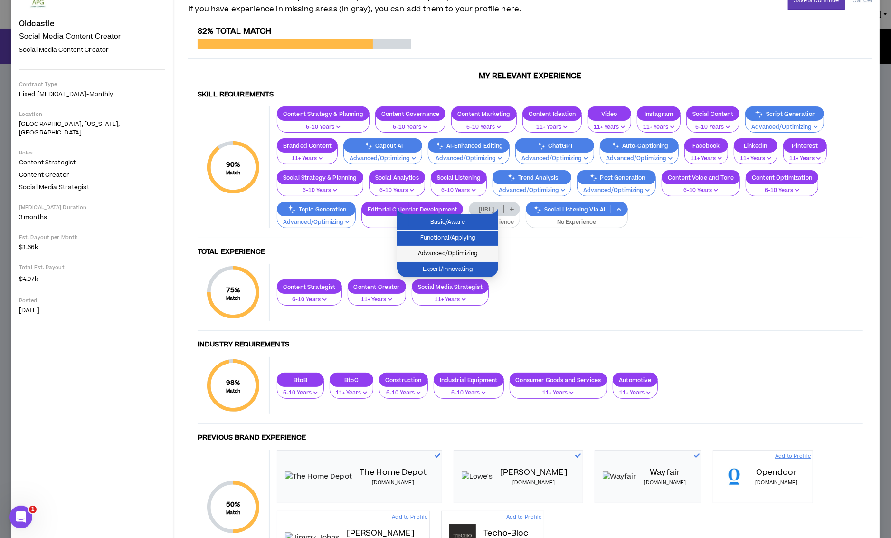
click at [474, 251] on span "Advanced/Optimizing" at bounding box center [448, 253] width 90 height 10
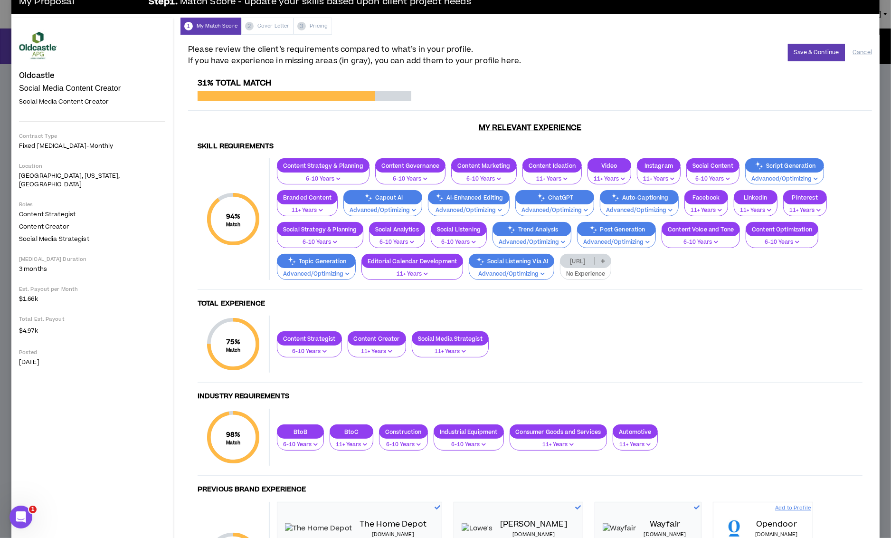
scroll to position [22, 0]
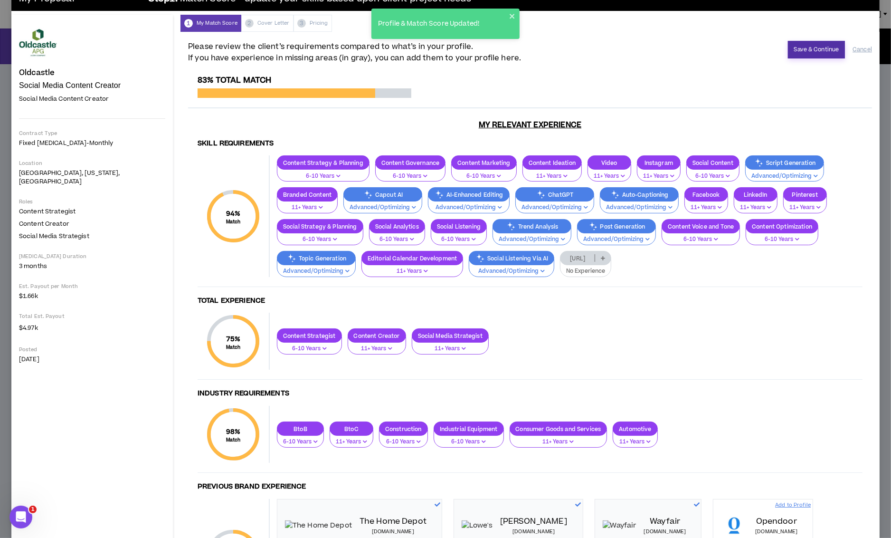
click at [805, 51] on button "Save & Continue" at bounding box center [816, 50] width 57 height 18
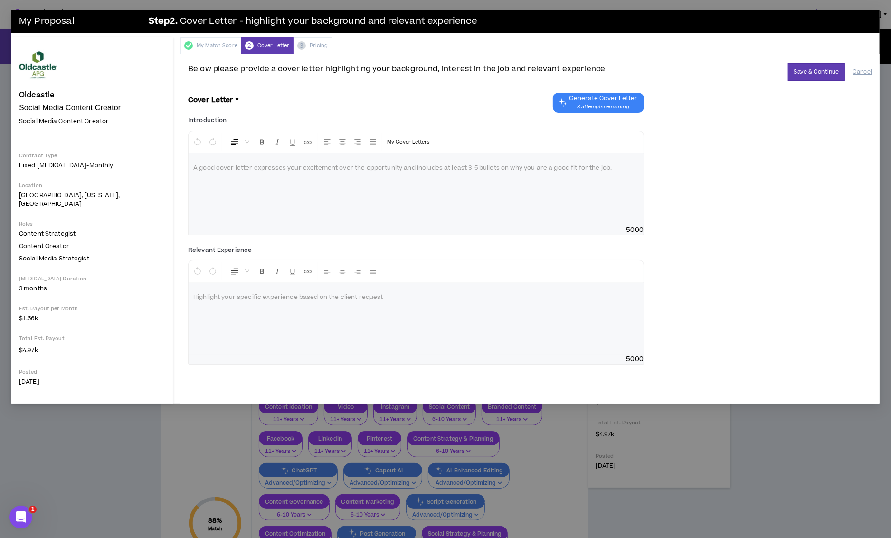
click at [607, 103] on span "3 attempts remaining" at bounding box center [603, 107] width 68 height 8
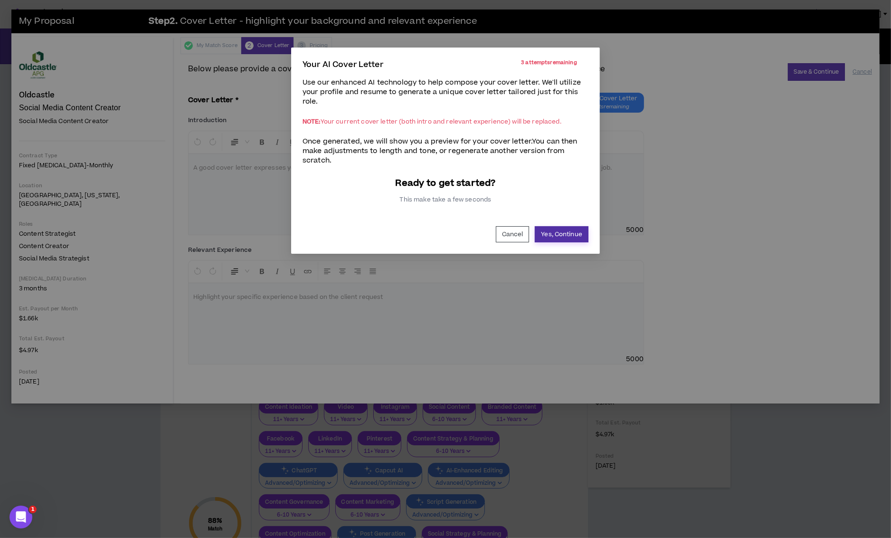
click at [562, 237] on button "Yes, Continue" at bounding box center [562, 234] width 54 height 16
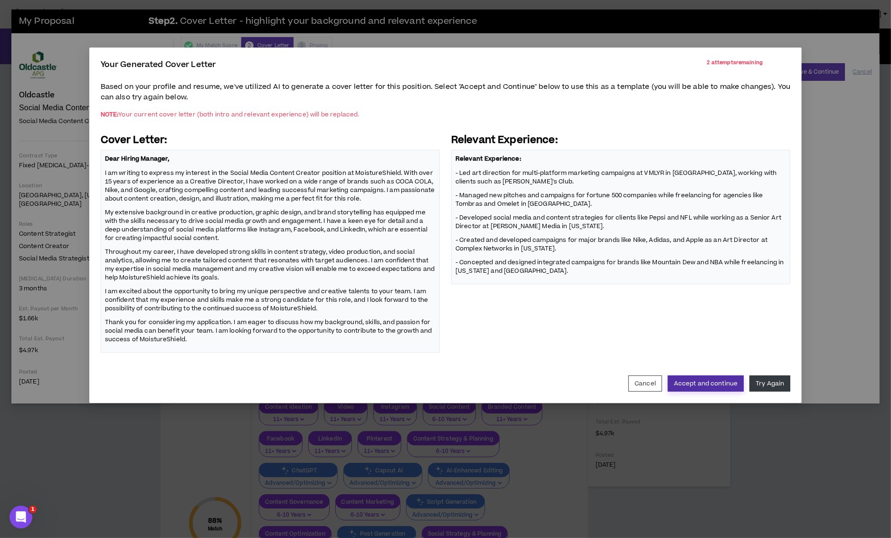
click at [714, 385] on button "Accept and continue" at bounding box center [706, 383] width 76 height 16
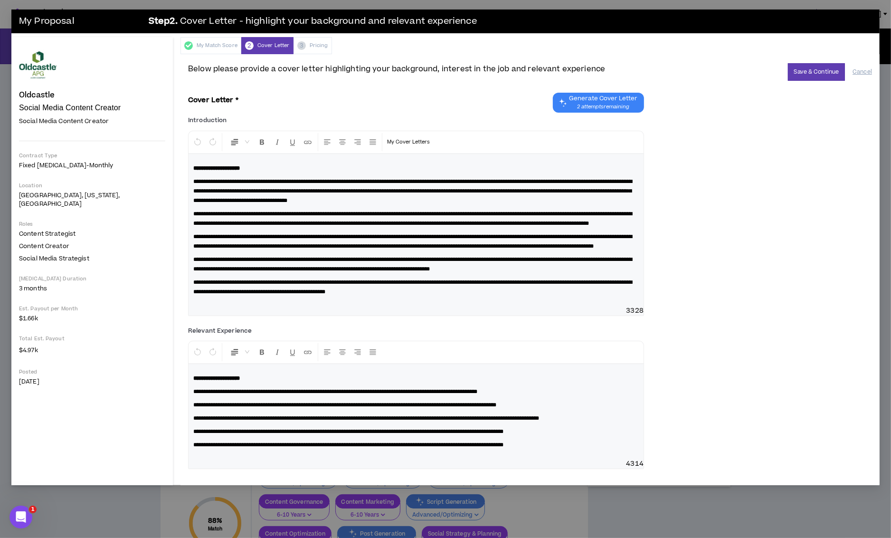
click at [525, 396] on p "**********" at bounding box center [415, 391] width 445 height 9
drag, startPoint x: 205, startPoint y: 407, endPoint x: 130, endPoint y: 407, distance: 75.5
click at [130, 407] on div "**********" at bounding box center [445, 261] width 868 height 448
copy span "**********"
click at [540, 396] on p "**********" at bounding box center [415, 391] width 445 height 9
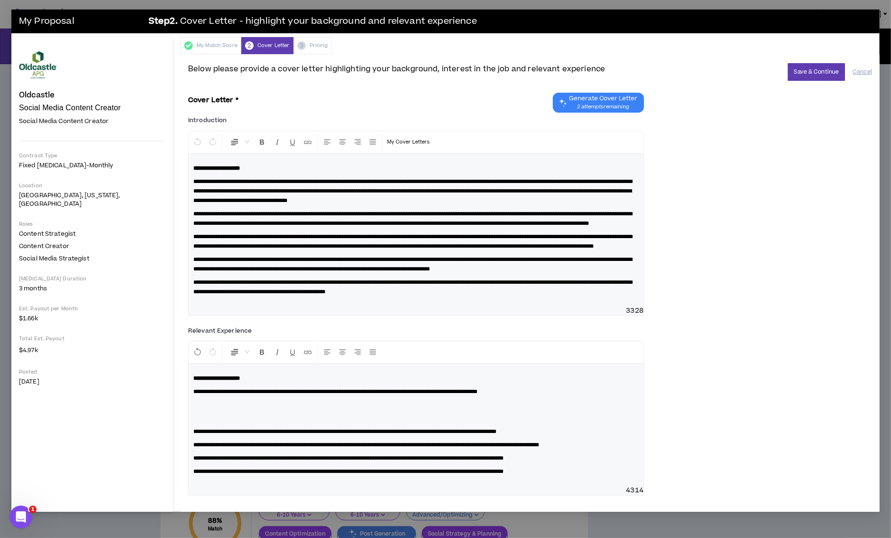
paste div
click at [808, 72] on button "Save & Continue" at bounding box center [816, 72] width 57 height 18
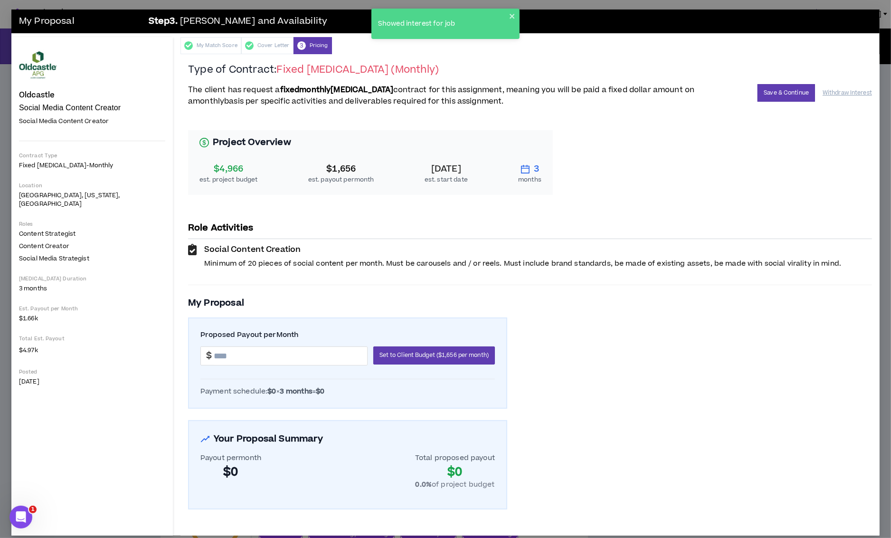
scroll to position [7, 0]
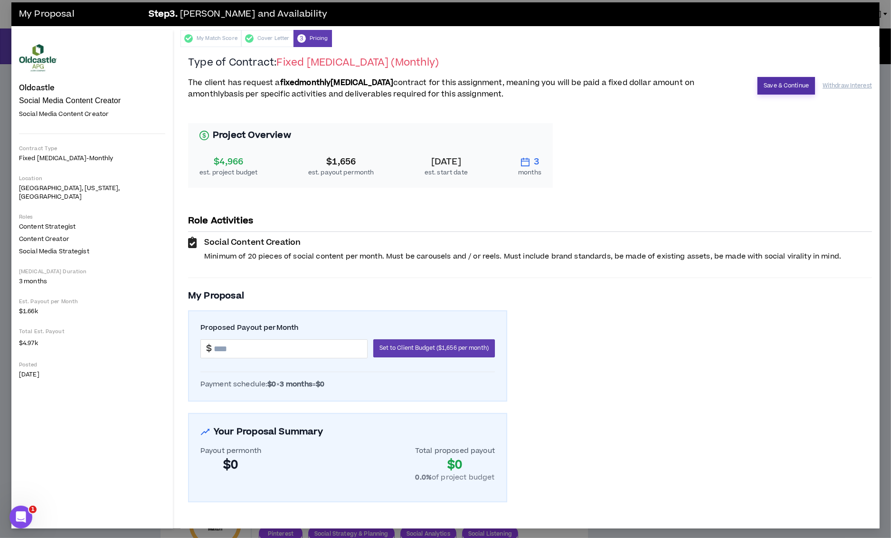
click at [789, 79] on button "Save & Continue" at bounding box center [785, 86] width 57 height 18
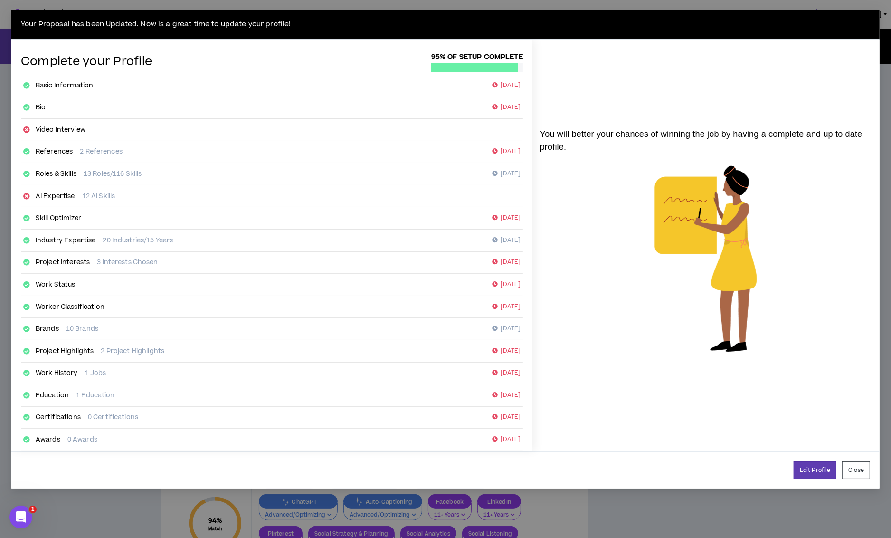
click at [54, 192] on link "AI Expertise" at bounding box center [55, 195] width 39 height 9
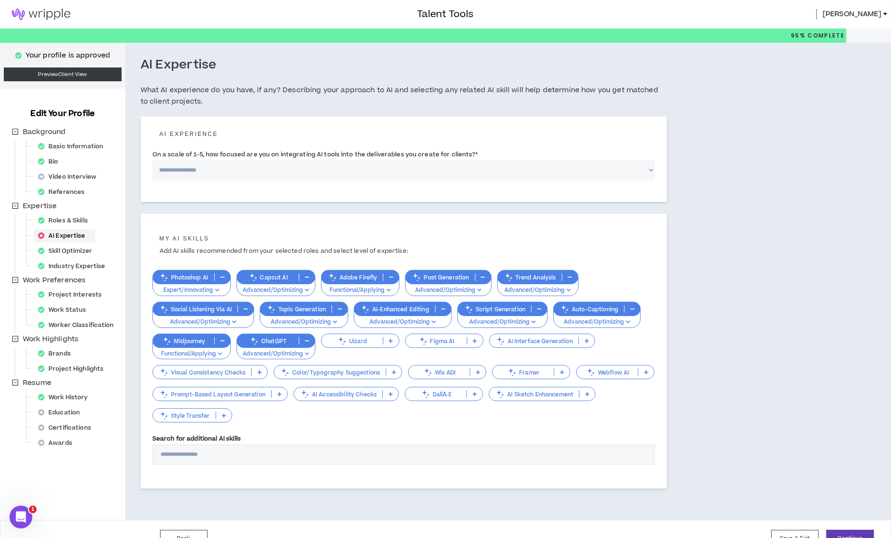
click at [329, 375] on p "Color/Typography Suggestions" at bounding box center [330, 371] width 112 height 7
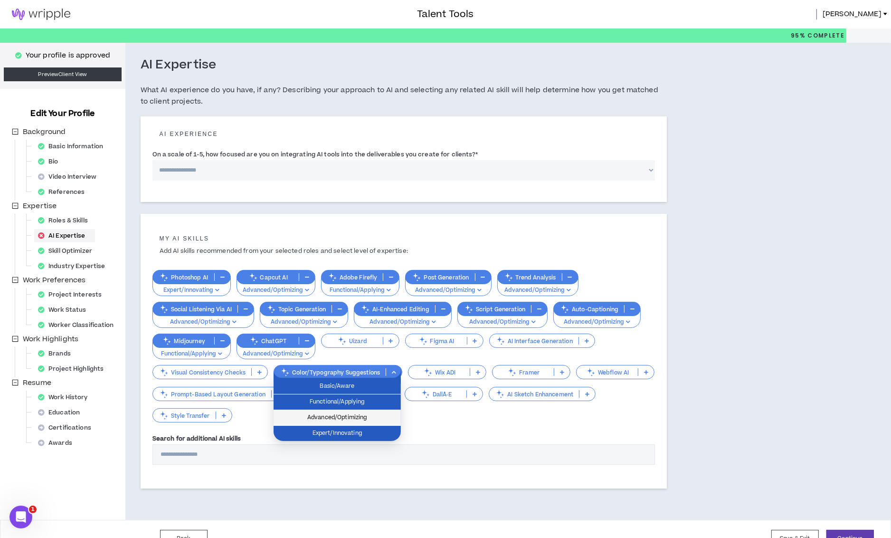
click at [340, 416] on span "Advanced/Optimizing" at bounding box center [337, 417] width 116 height 10
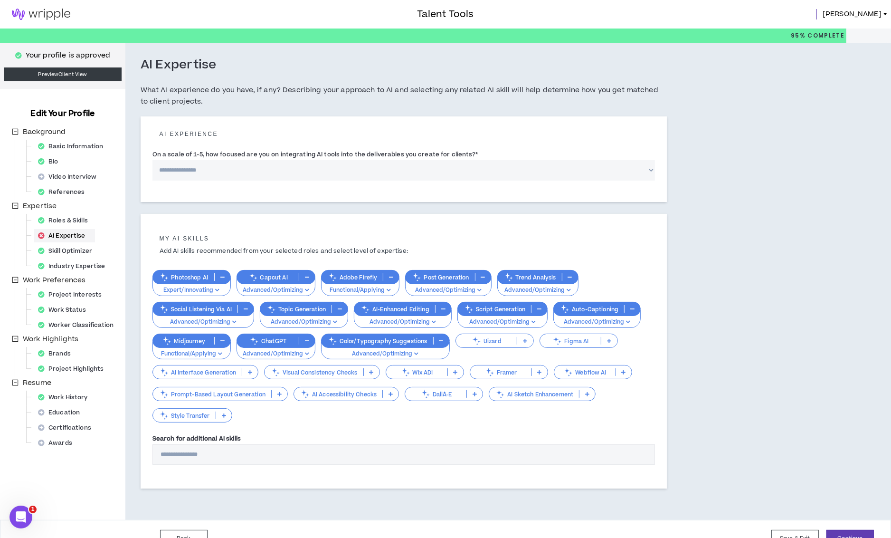
click at [529, 396] on p "AI Sketch Enhancement" at bounding box center [534, 393] width 90 height 7
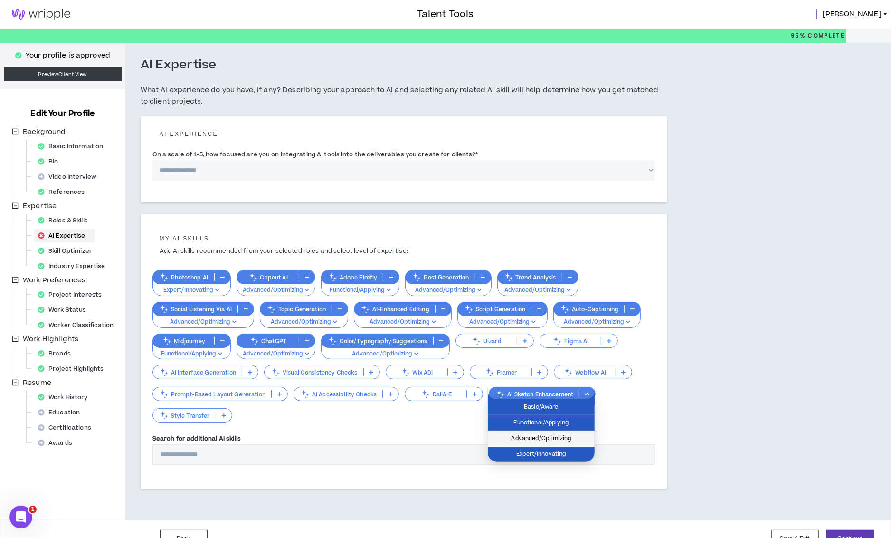
click at [540, 442] on span "Advanced/Optimizing" at bounding box center [540, 438] width 95 height 10
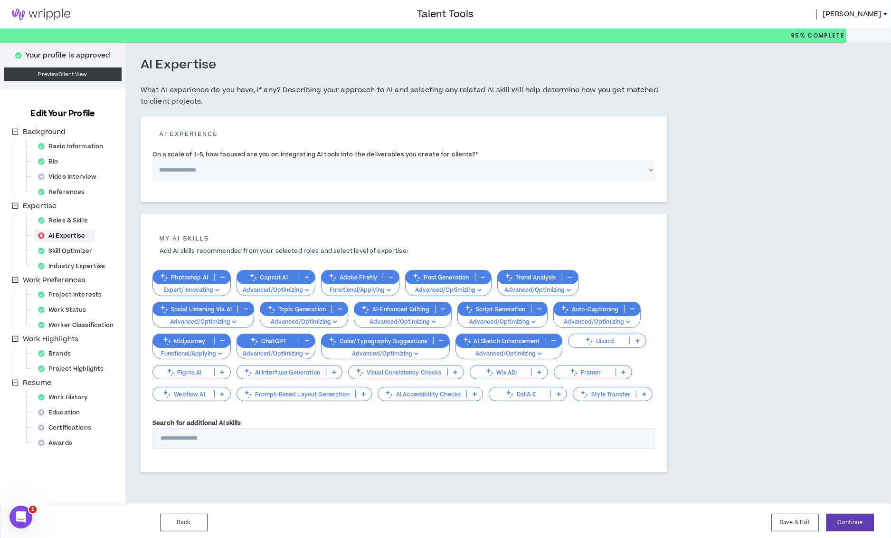
click at [214, 374] on div at bounding box center [214, 372] width 0 height 8
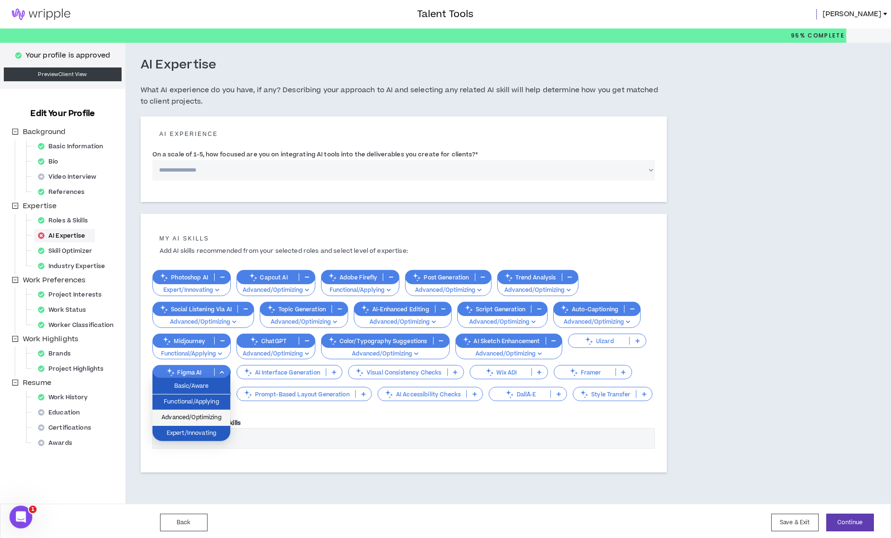
click at [209, 414] on span "Advanced/Optimizing" at bounding box center [191, 417] width 66 height 10
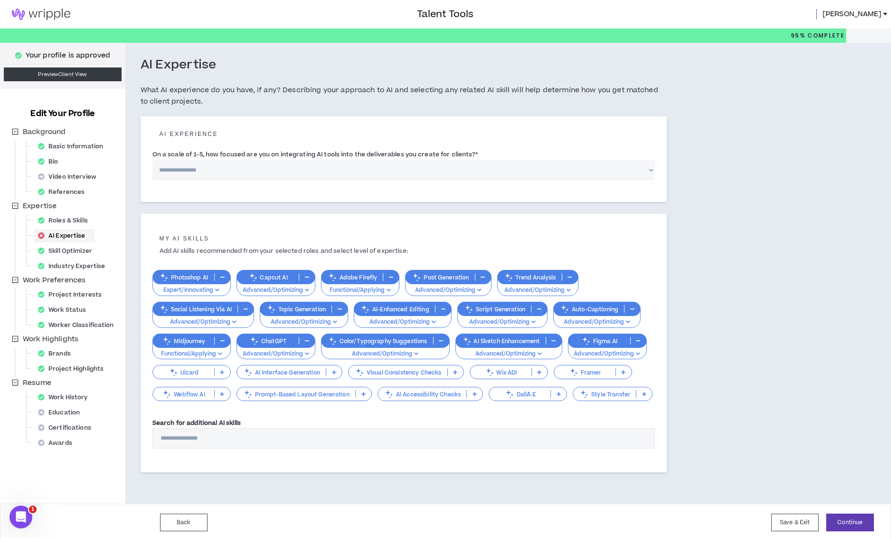
click at [583, 395] on icon at bounding box center [584, 393] width 10 height 10
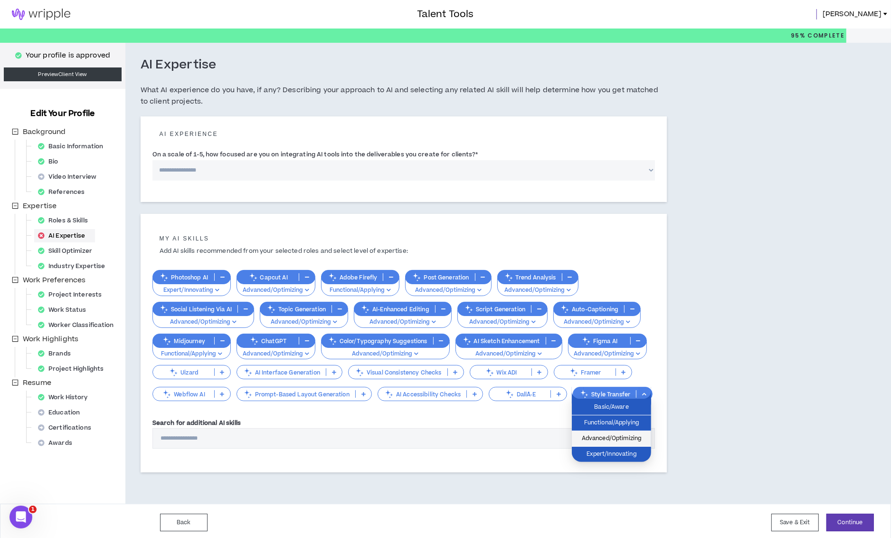
click at [607, 433] on span "Advanced/Optimizing" at bounding box center [611, 438] width 68 height 10
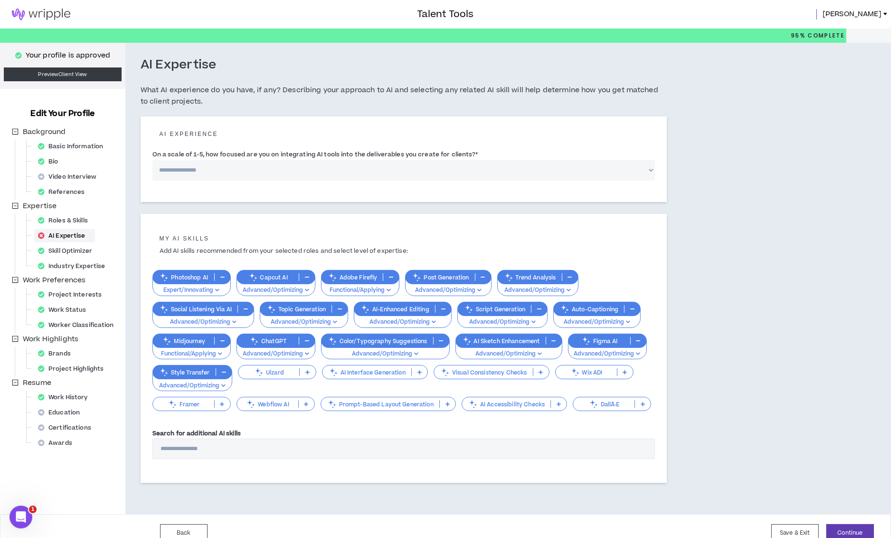
click at [427, 401] on p "Prompt-Based Layout Generation" at bounding box center [380, 403] width 118 height 7
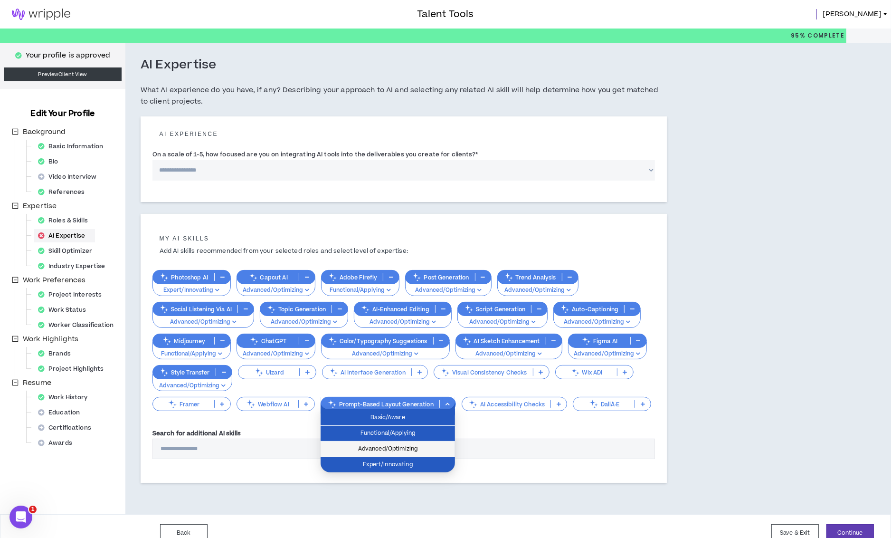
click at [426, 447] on span "Advanced/Optimizing" at bounding box center [387, 449] width 123 height 10
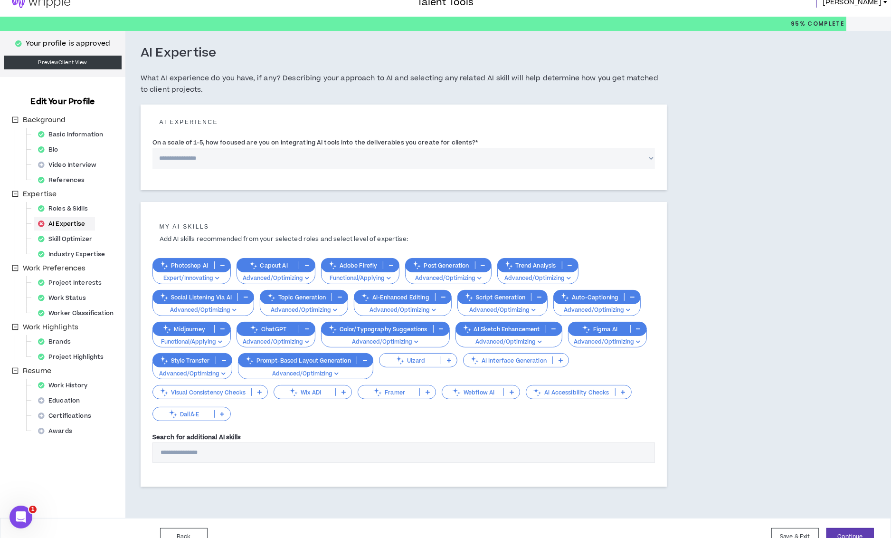
scroll to position [26, 0]
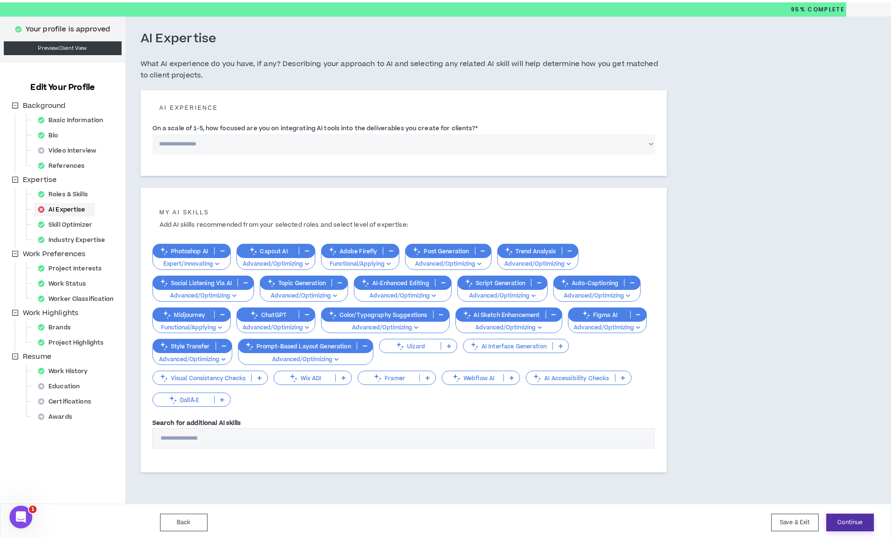
click at [847, 520] on button "Continue" at bounding box center [849, 522] width 47 height 18
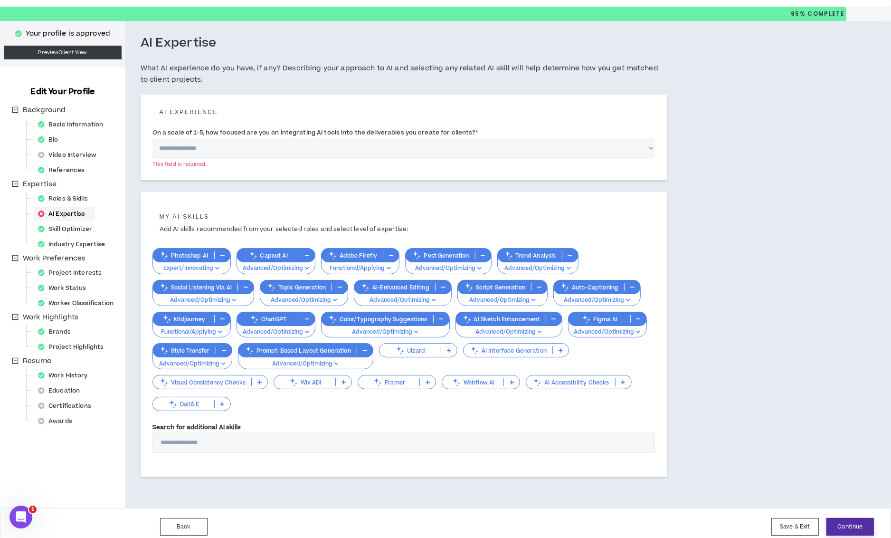
click at [860, 526] on button "Continue" at bounding box center [849, 527] width 47 height 18
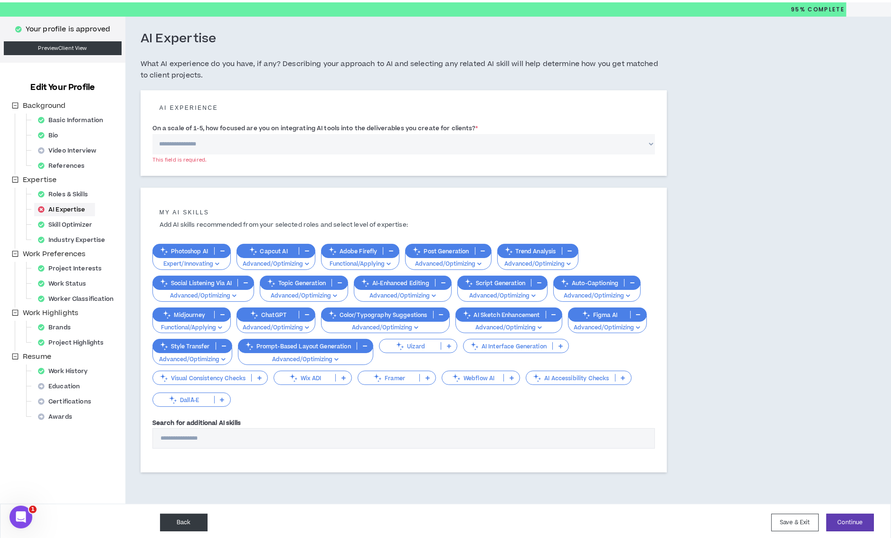
click at [196, 517] on button "Back" at bounding box center [183, 522] width 47 height 18
select select "***"
select select "**"
select select "***"
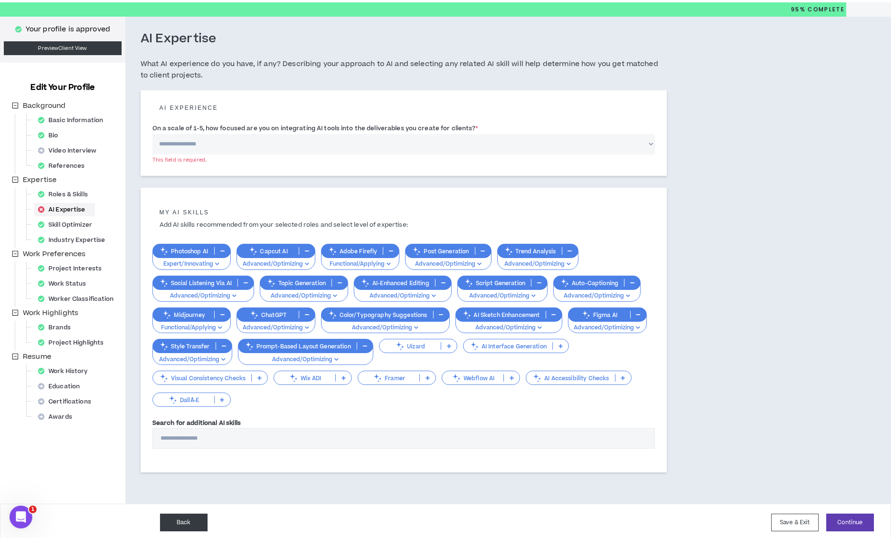
select select "***"
select select "**"
select select "***"
select select "**"
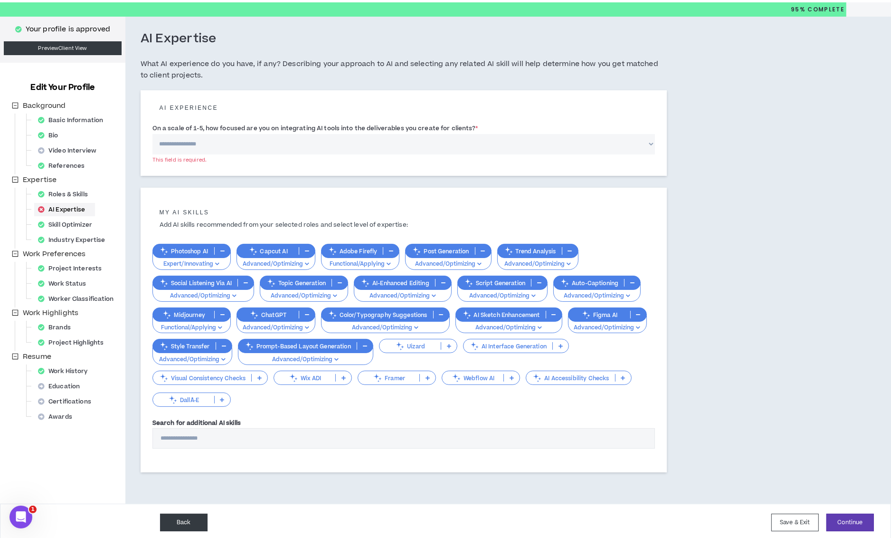
select select "**"
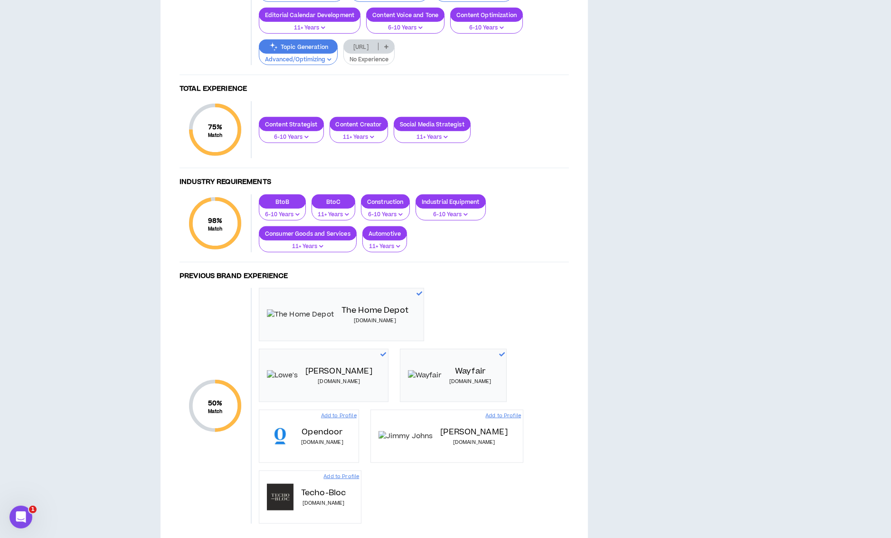
scroll to position [812, 0]
